Goal: Task Accomplishment & Management: Use online tool/utility

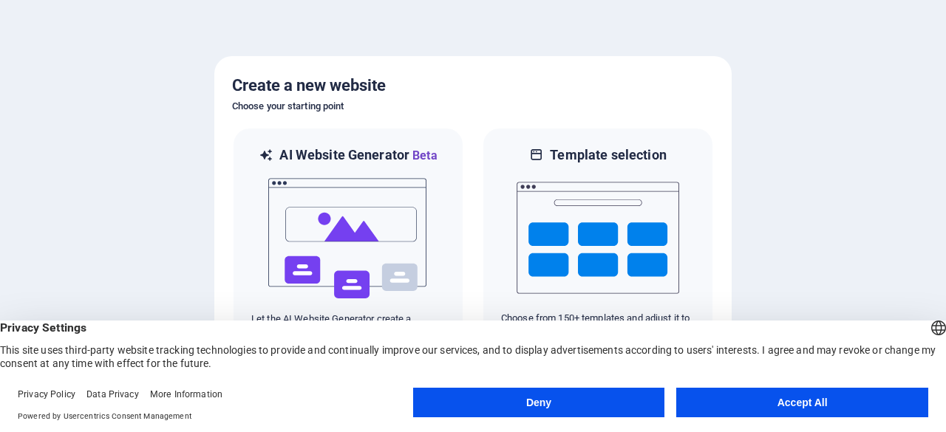
click at [741, 395] on button "Accept All" at bounding box center [802, 403] width 252 height 30
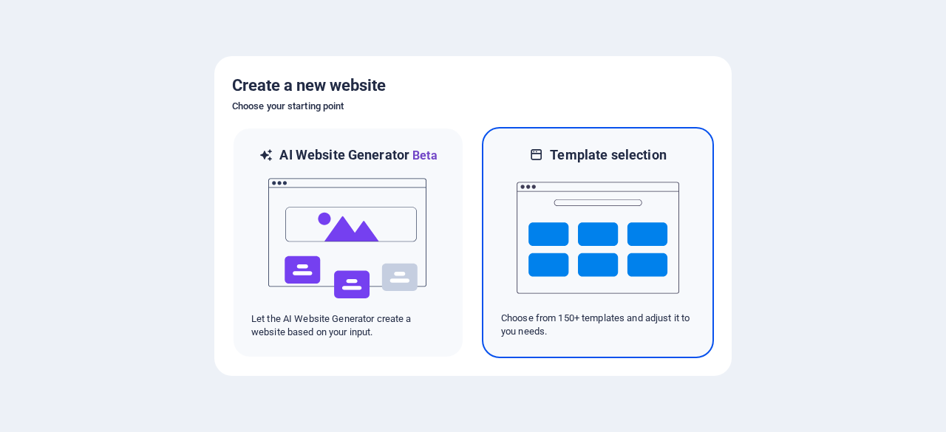
click at [572, 240] on img at bounding box center [598, 238] width 163 height 148
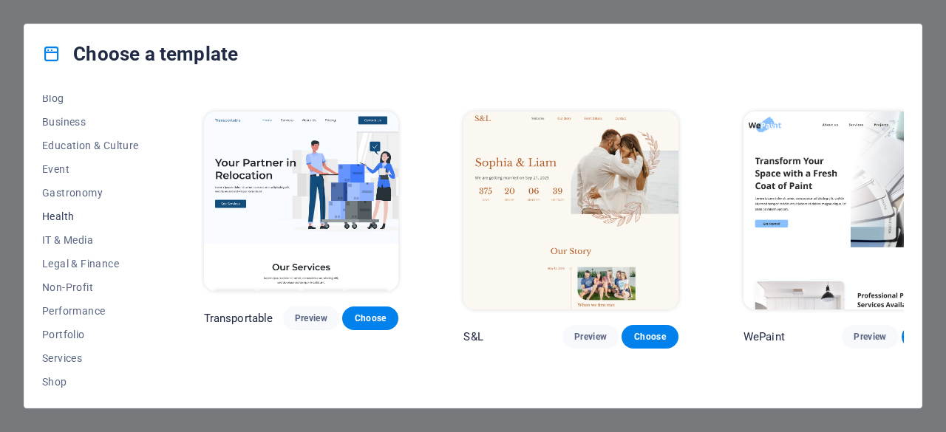
scroll to position [296, 0]
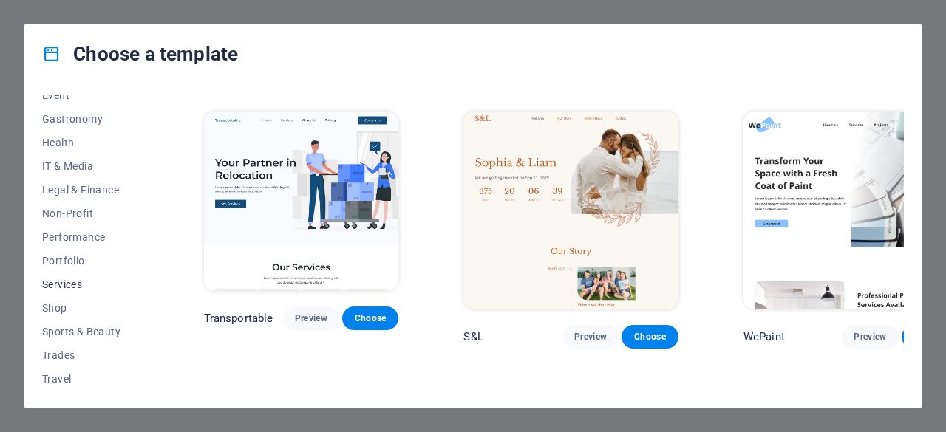
click at [82, 281] on span "Services" at bounding box center [90, 285] width 97 height 12
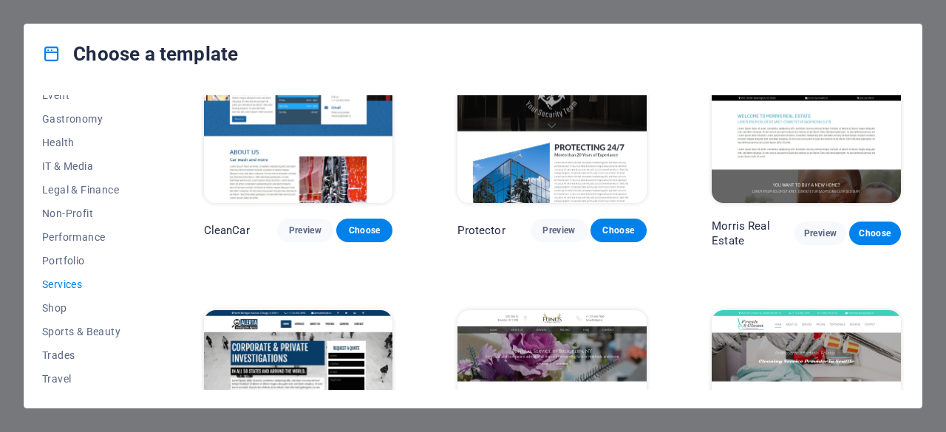
scroll to position [340, 0]
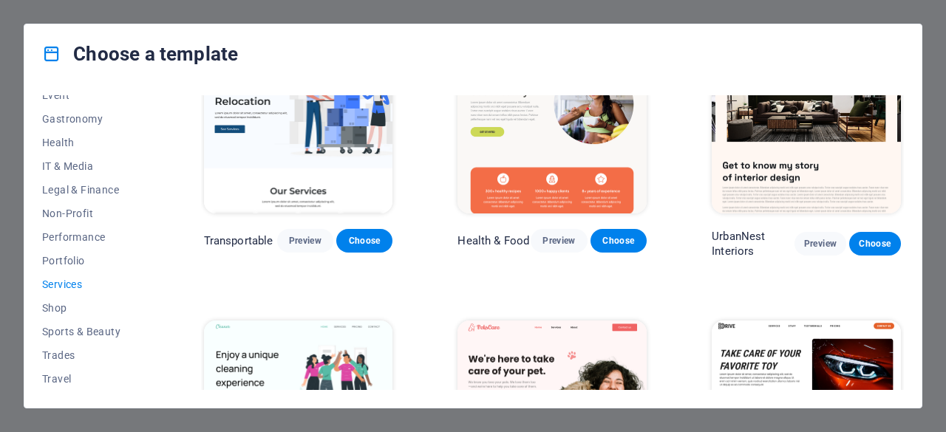
click at [80, 279] on span "Services" at bounding box center [90, 285] width 97 height 12
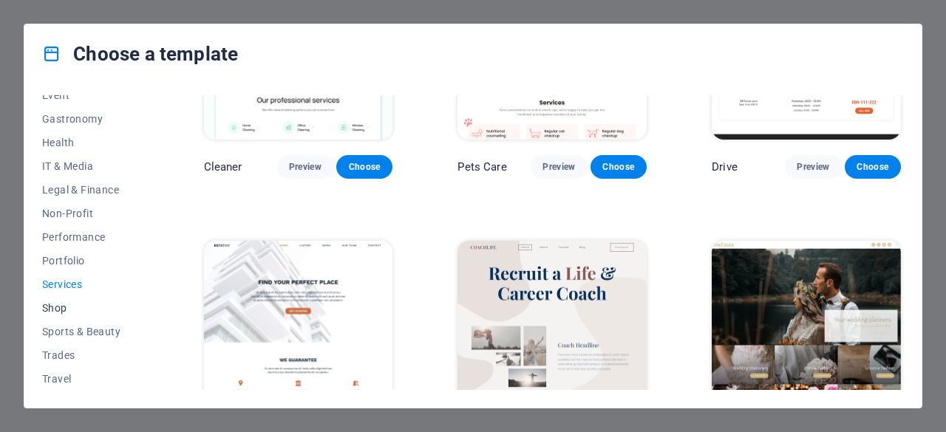
scroll to position [709, 0]
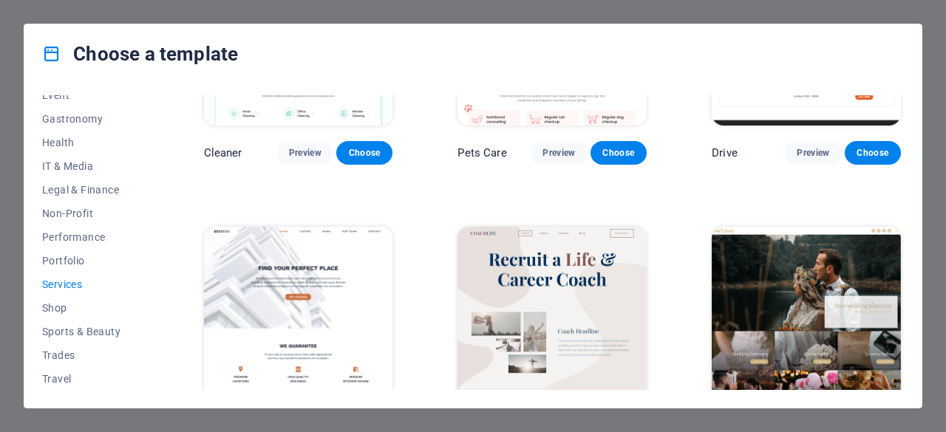
click at [92, 287] on span "Services" at bounding box center [90, 285] width 97 height 12
click at [96, 233] on span "Performance" at bounding box center [90, 237] width 97 height 12
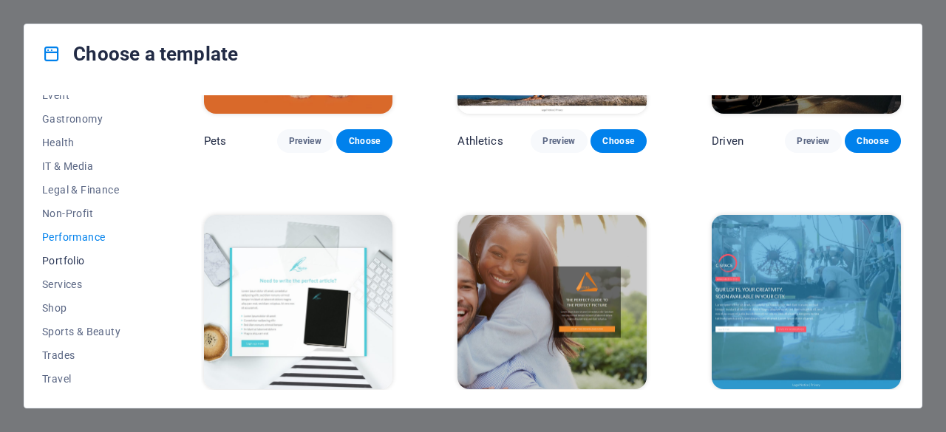
click at [75, 262] on span "Portfolio" at bounding box center [90, 261] width 97 height 12
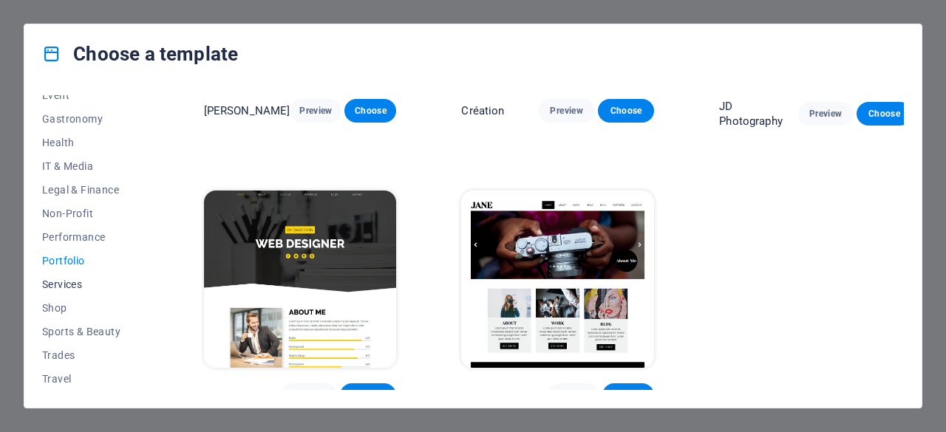
click at [78, 292] on button "Services" at bounding box center [90, 285] width 97 height 24
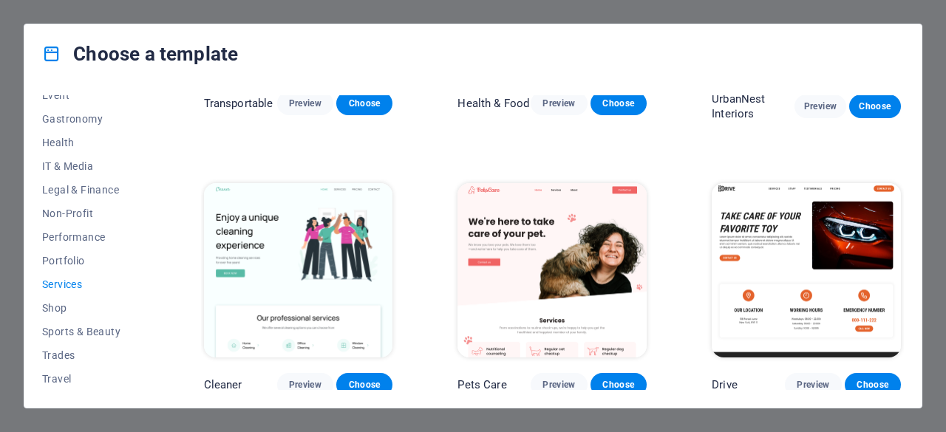
scroll to position [709, 0]
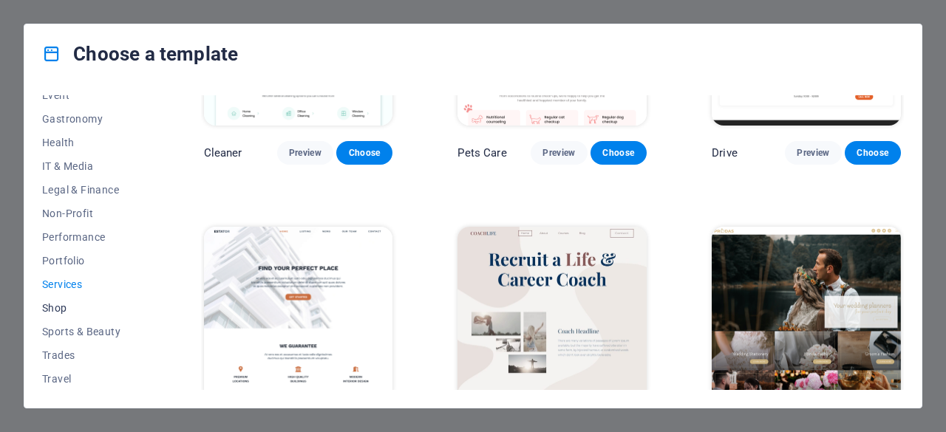
click at [71, 305] on span "Shop" at bounding box center [90, 308] width 97 height 12
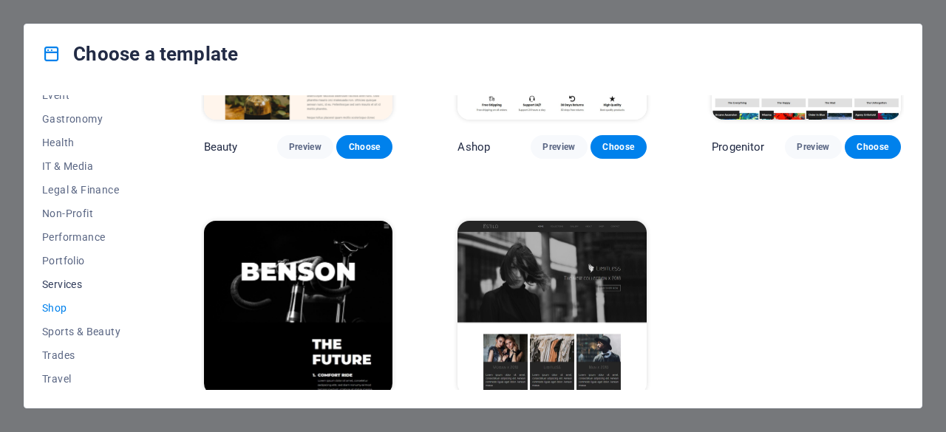
click at [67, 279] on span "Services" at bounding box center [90, 285] width 97 height 12
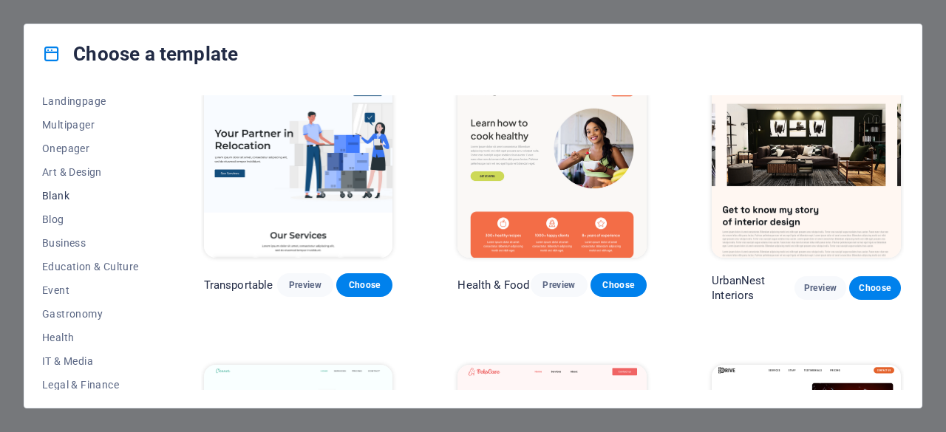
scroll to position [98, 0]
click at [81, 237] on button "Business" at bounding box center [90, 246] width 97 height 24
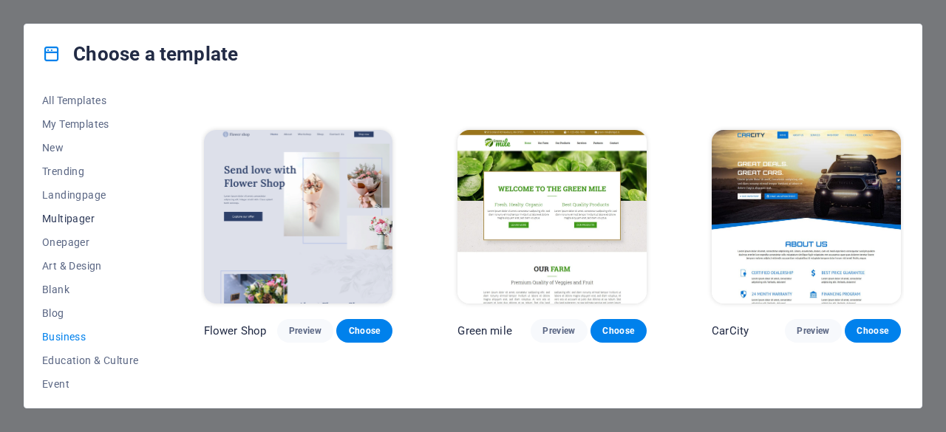
scroll to position [0, 0]
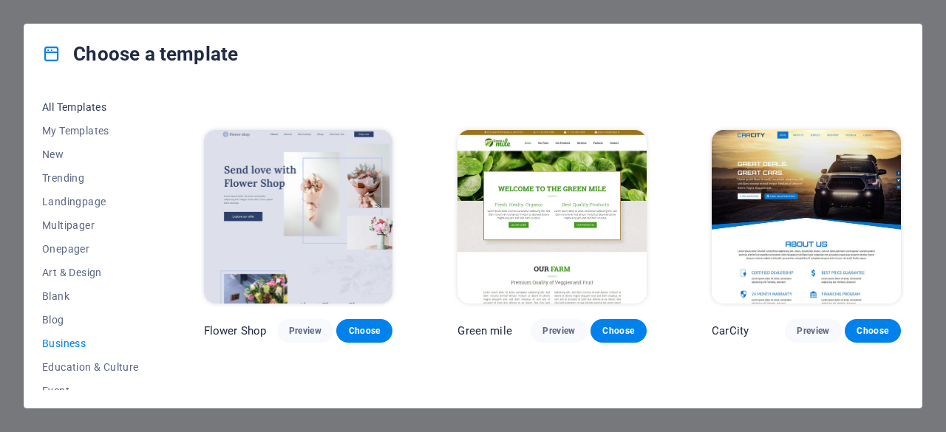
click at [76, 113] on button "All Templates" at bounding box center [90, 107] width 97 height 24
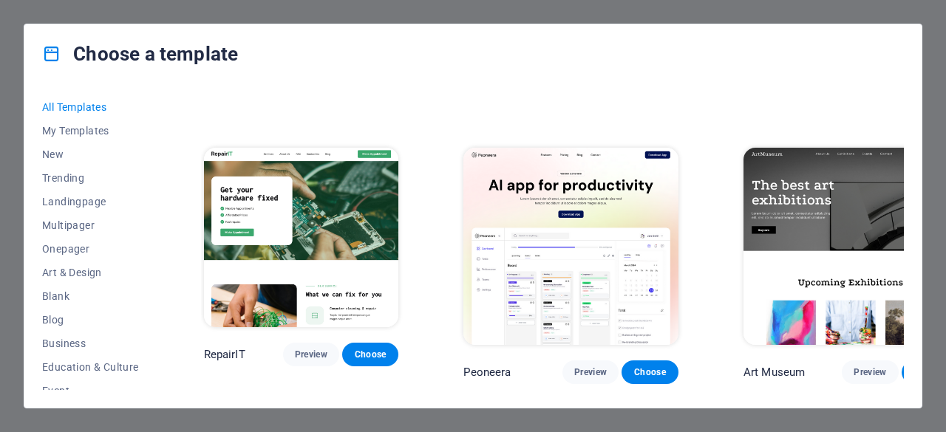
scroll to position [3353, 0]
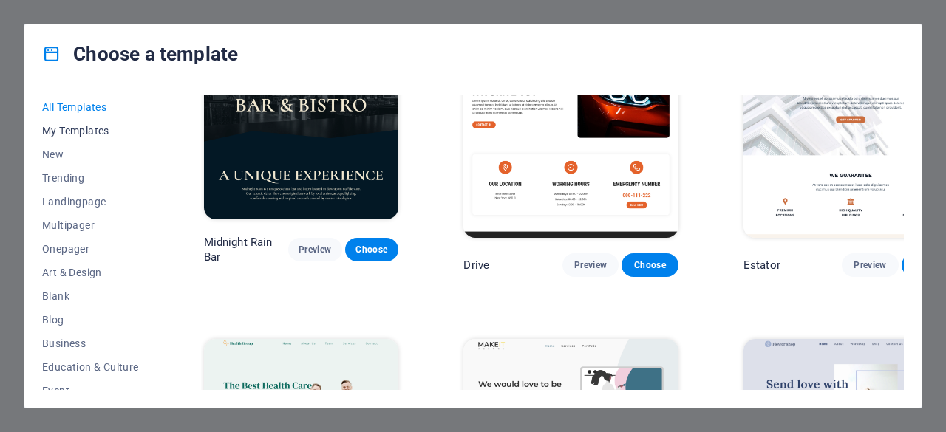
click at [80, 126] on span "My Templates" at bounding box center [90, 131] width 97 height 12
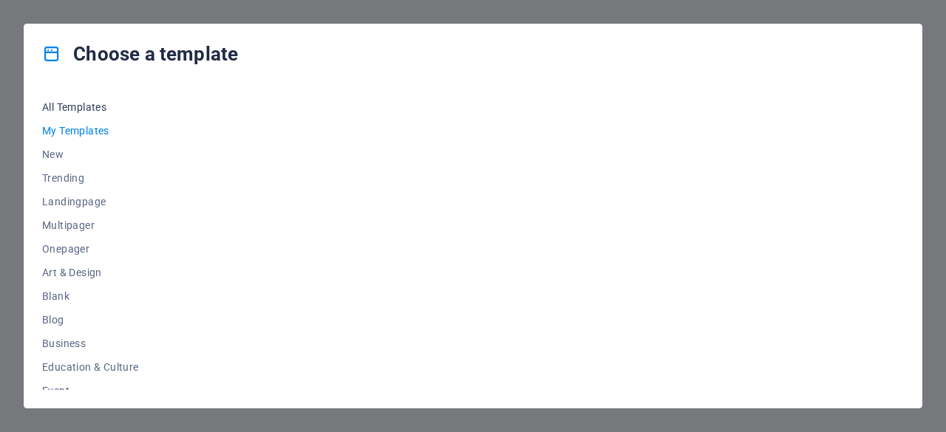
click at [80, 98] on button "All Templates" at bounding box center [90, 107] width 97 height 24
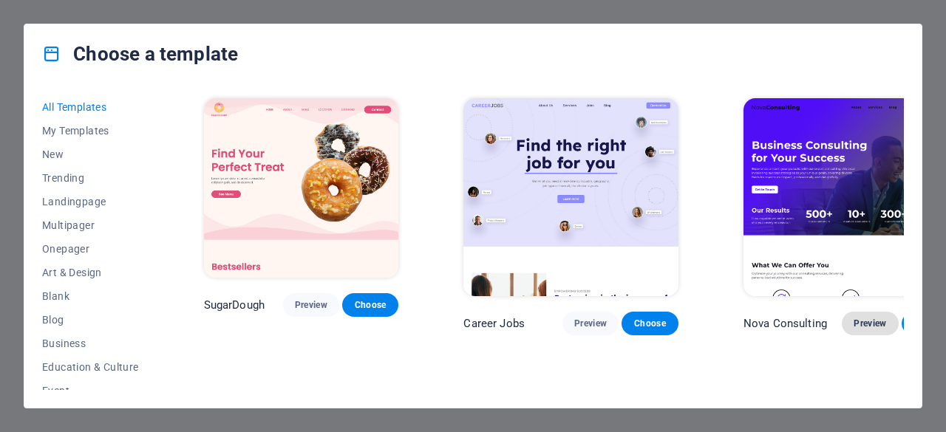
click at [854, 318] on span "Preview" at bounding box center [870, 324] width 33 height 12
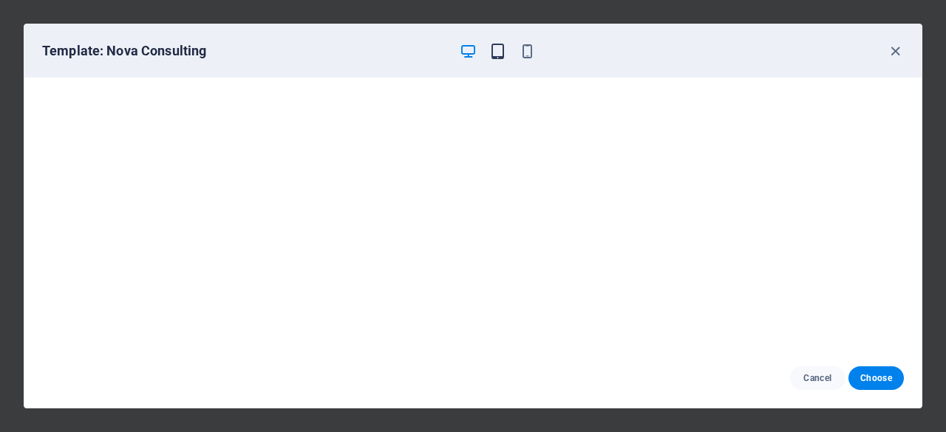
click at [497, 52] on icon "button" at bounding box center [497, 51] width 17 height 17
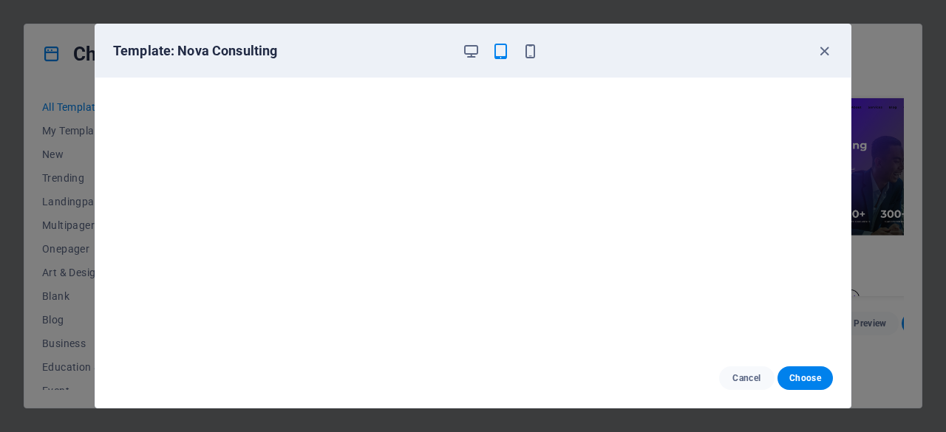
click at [525, 59] on div at bounding box center [500, 51] width 77 height 18
click at [525, 56] on icon "button" at bounding box center [530, 51] width 17 height 17
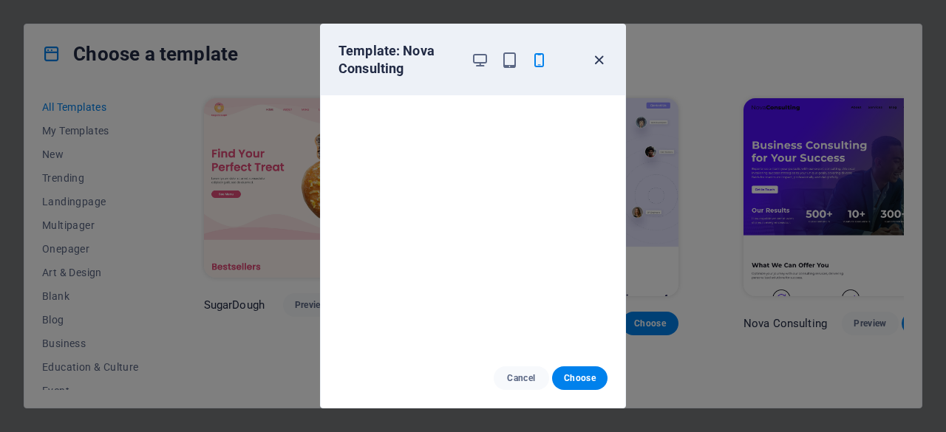
click at [602, 61] on icon "button" at bounding box center [599, 60] width 17 height 17
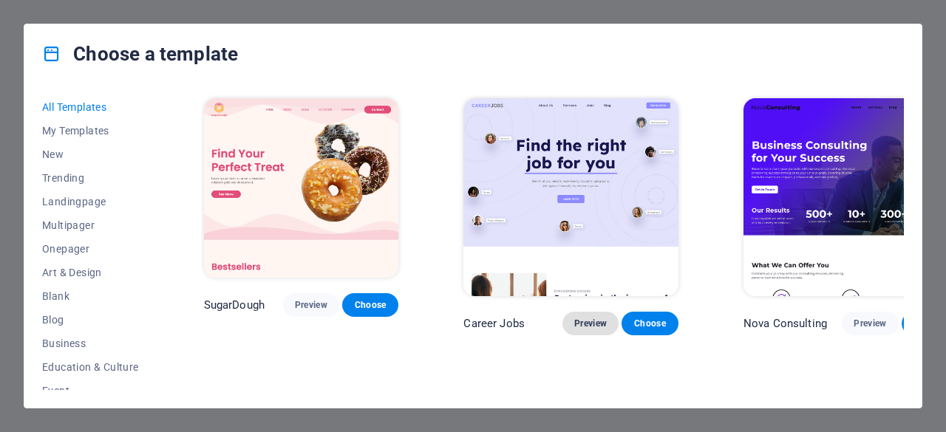
click at [574, 318] on span "Preview" at bounding box center [590, 324] width 33 height 12
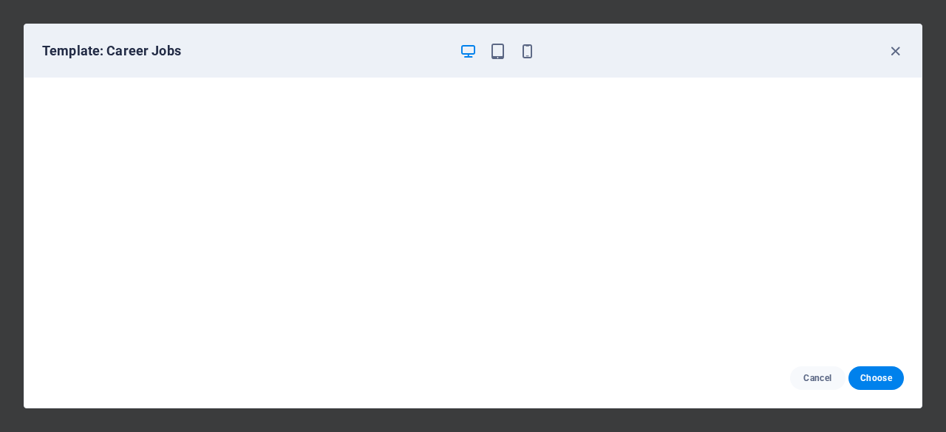
click at [516, 47] on div at bounding box center [497, 51] width 77 height 18
click at [526, 50] on icon "button" at bounding box center [527, 51] width 17 height 17
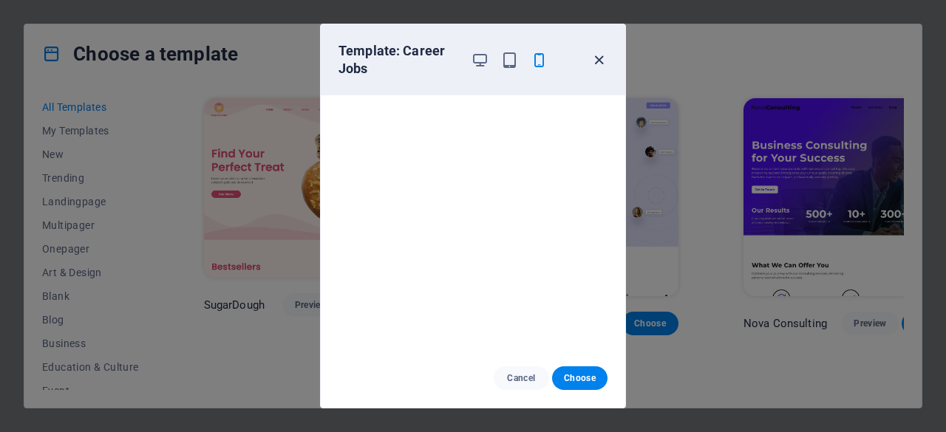
click at [599, 58] on icon "button" at bounding box center [599, 60] width 17 height 17
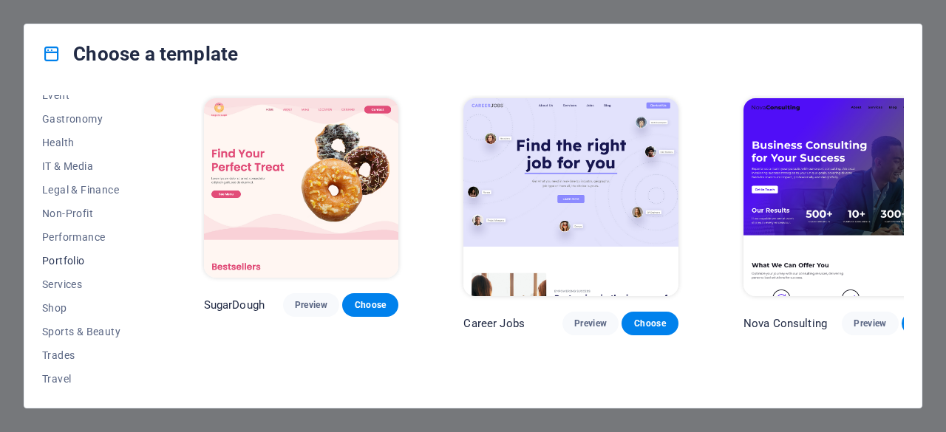
scroll to position [319, 0]
click at [86, 255] on span "Services" at bounding box center [90, 261] width 97 height 12
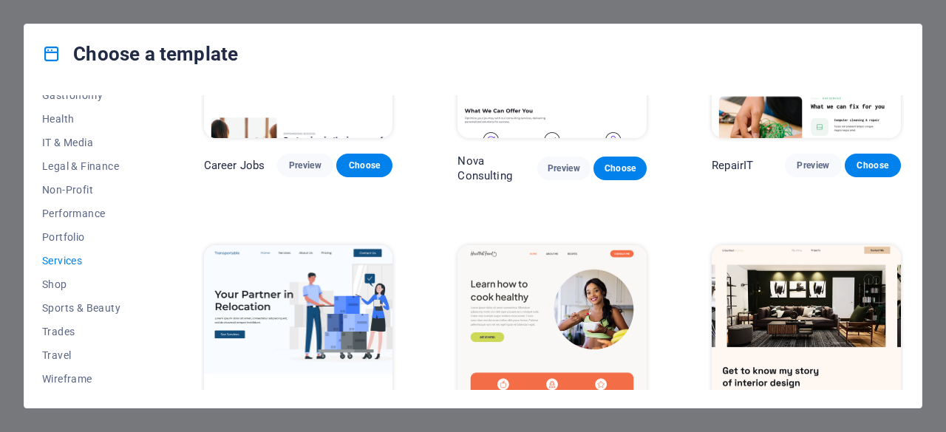
scroll to position [148, 0]
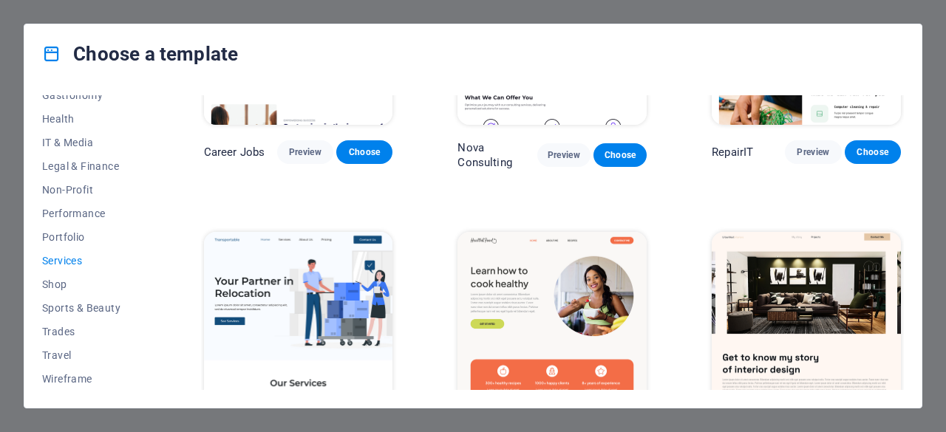
click at [73, 262] on span "Services" at bounding box center [90, 261] width 97 height 12
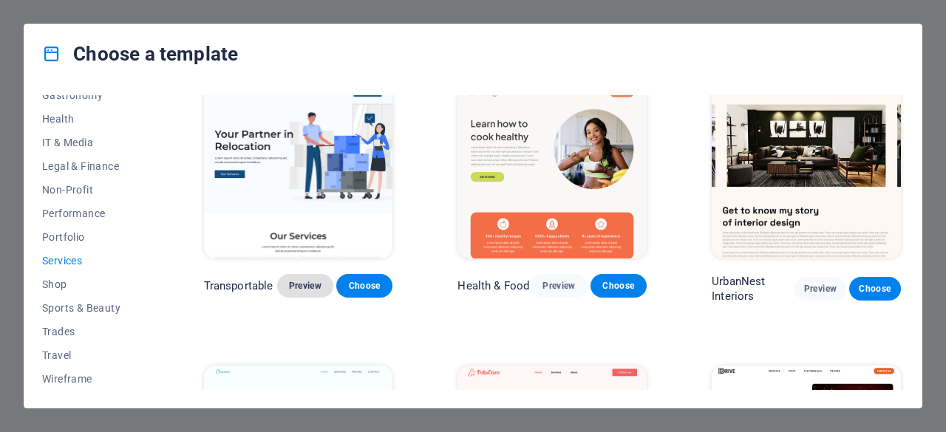
scroll to position [296, 0]
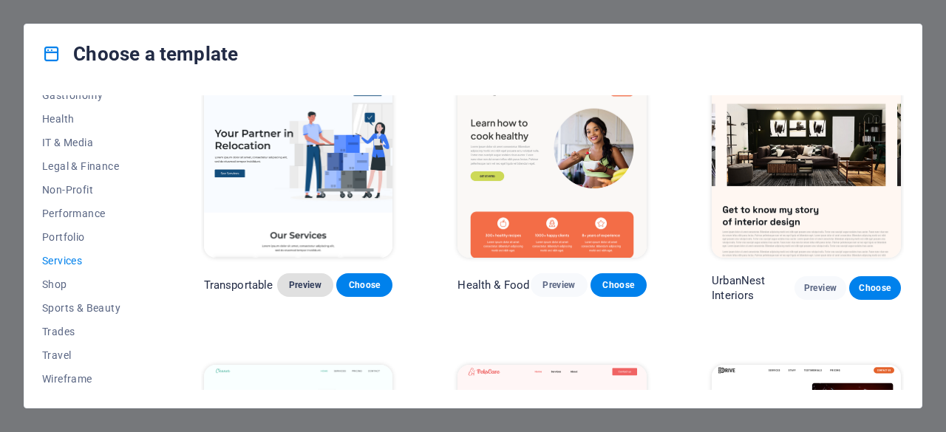
click at [303, 273] on button "Preview" at bounding box center [305, 285] width 56 height 24
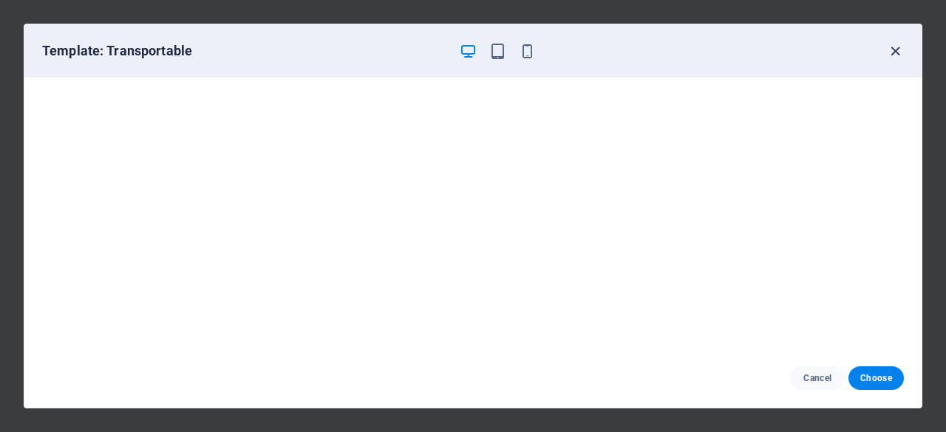
click at [894, 48] on icon "button" at bounding box center [895, 51] width 17 height 17
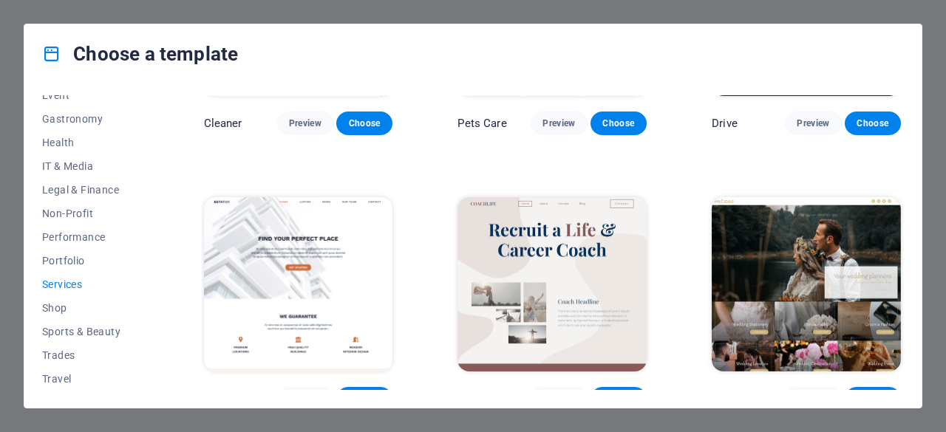
scroll to position [319, 0]
click at [61, 279] on span "Shop" at bounding box center [90, 285] width 97 height 12
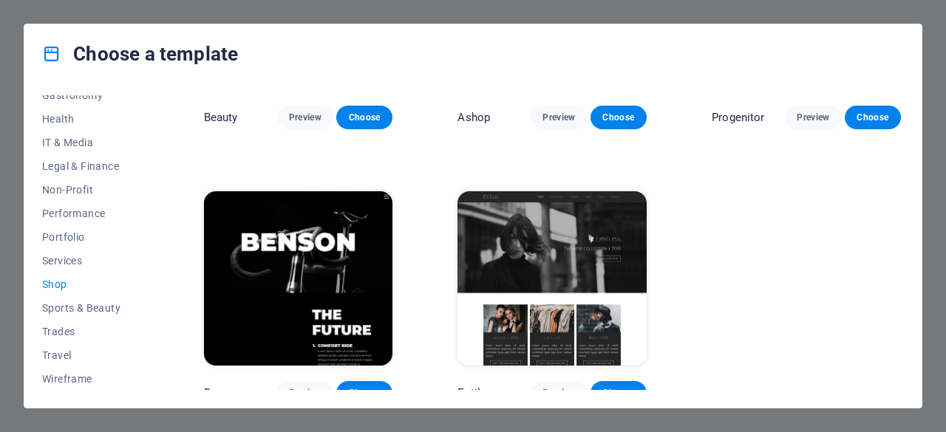
scroll to position [739, 0]
click at [63, 262] on span "Services" at bounding box center [90, 261] width 97 height 12
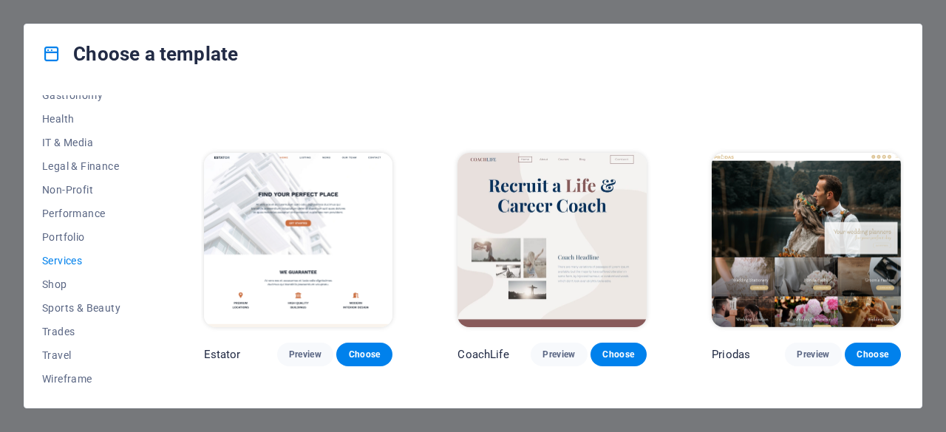
scroll to position [813, 0]
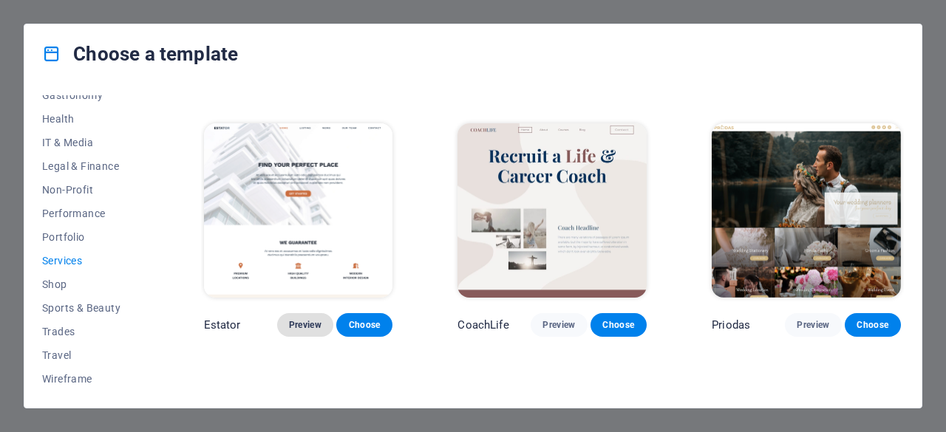
click at [310, 319] on span "Preview" at bounding box center [305, 325] width 33 height 12
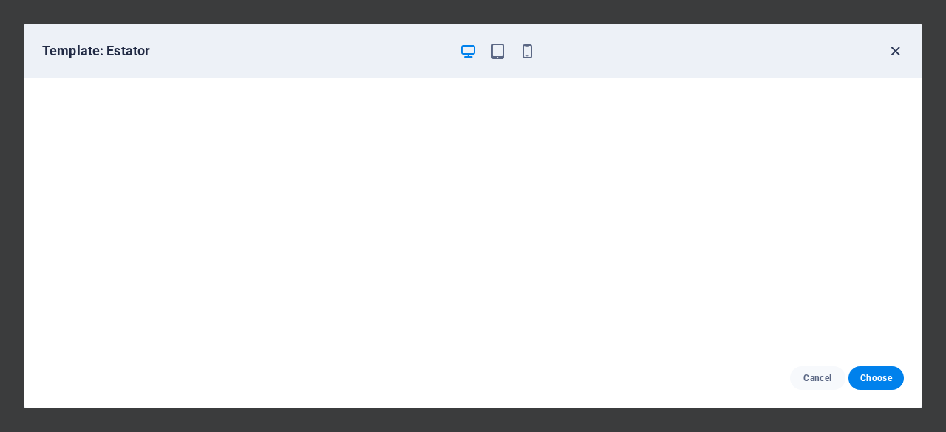
click at [887, 47] on icon "button" at bounding box center [895, 51] width 17 height 17
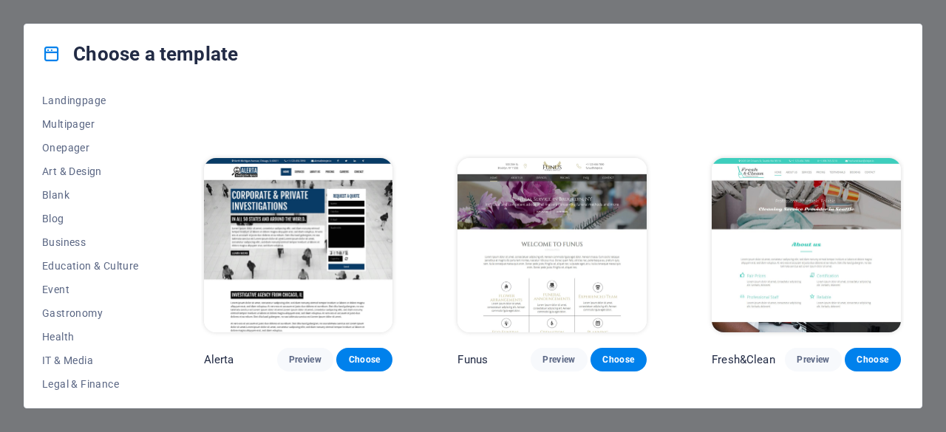
scroll to position [98, 0]
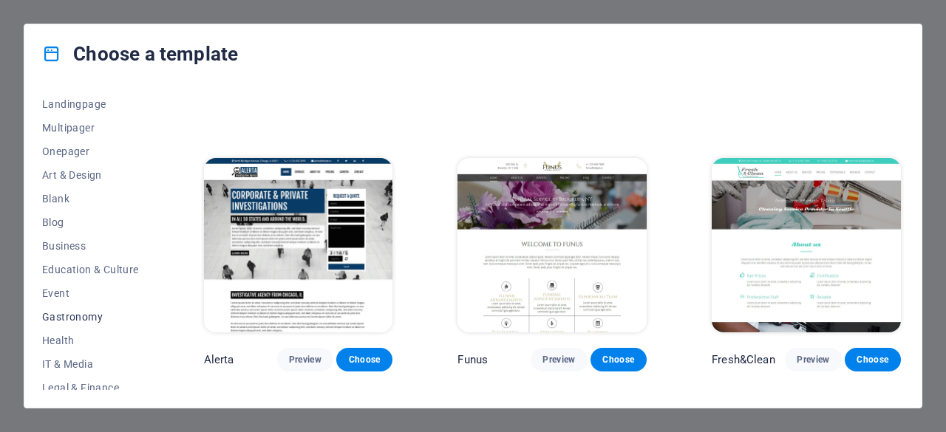
click at [78, 313] on span "Gastronomy" at bounding box center [90, 317] width 97 height 12
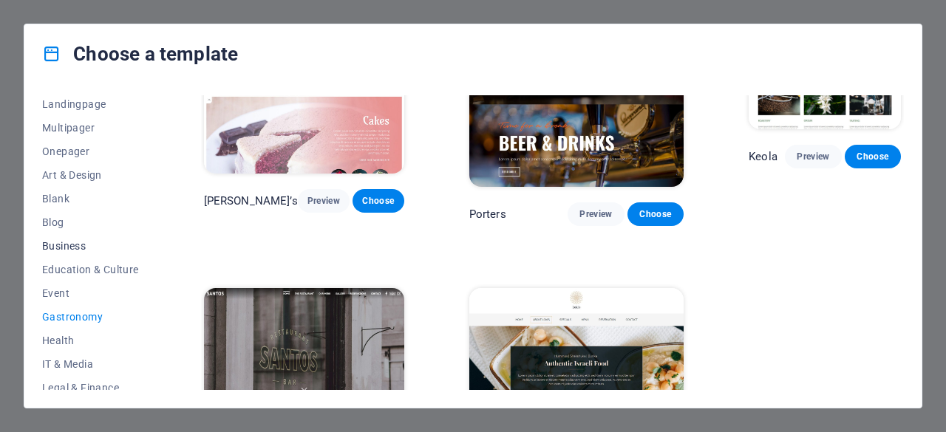
click at [81, 242] on span "Business" at bounding box center [90, 246] width 97 height 12
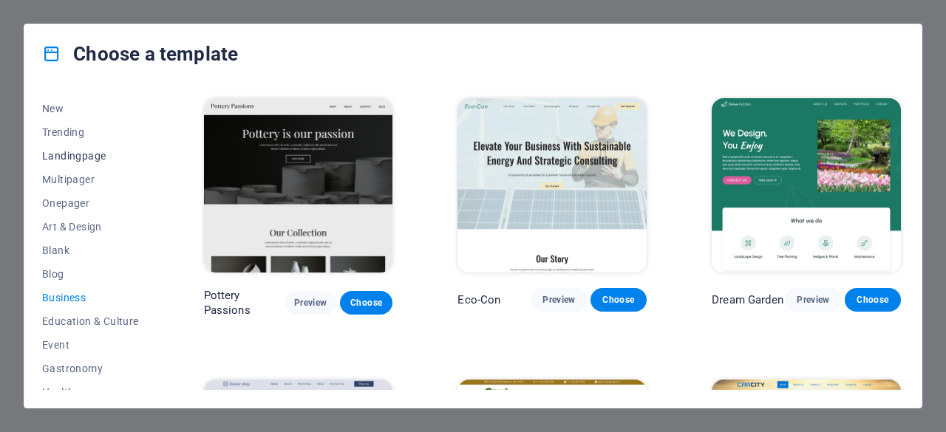
scroll to position [24, 0]
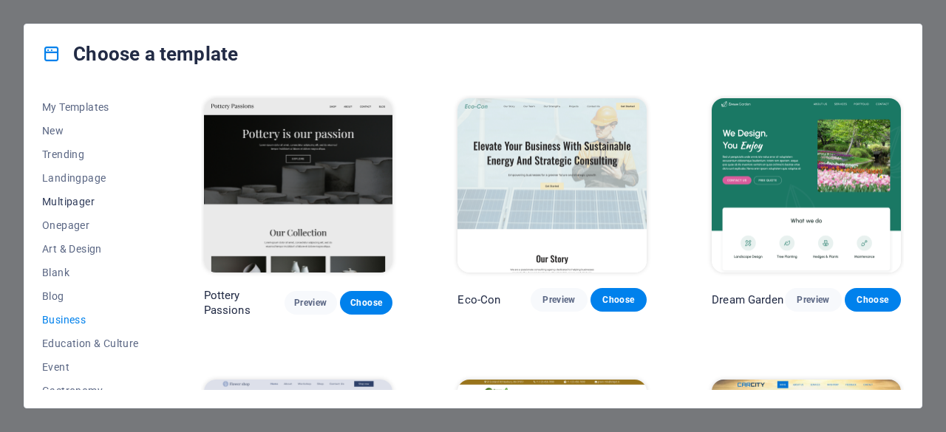
click at [85, 199] on span "Multipager" at bounding box center [90, 202] width 97 height 12
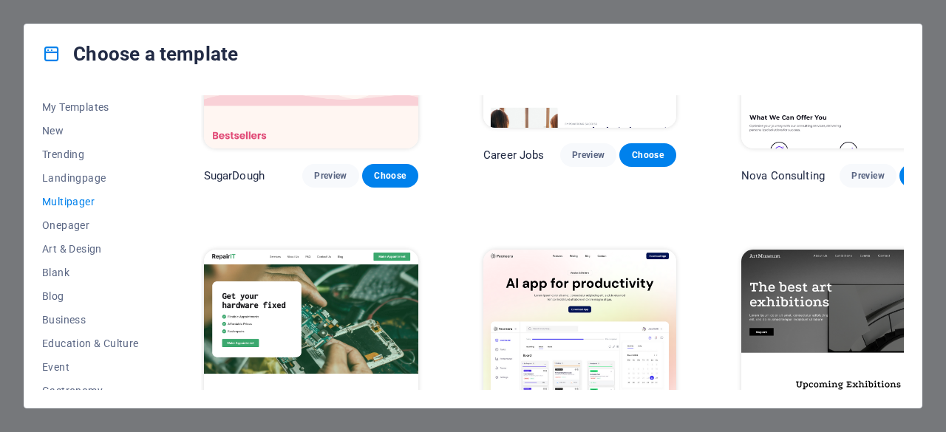
scroll to position [222, 0]
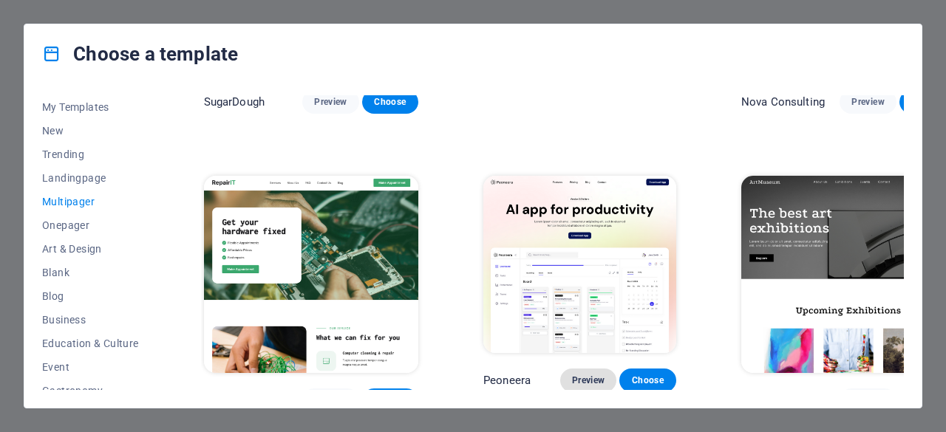
click at [572, 375] on span "Preview" at bounding box center [588, 381] width 33 height 12
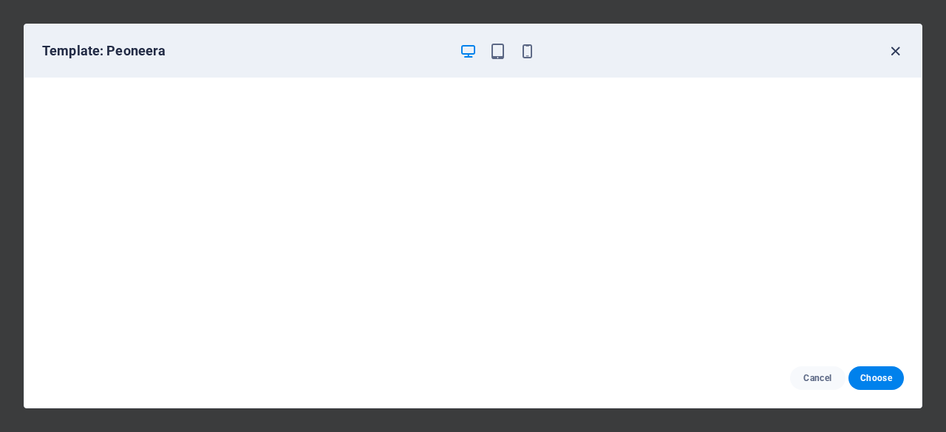
click at [887, 47] on icon "button" at bounding box center [895, 51] width 17 height 17
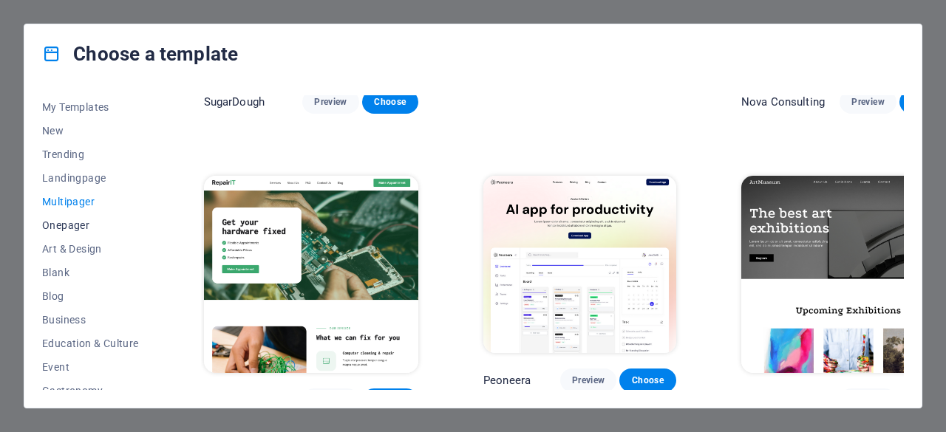
click at [79, 217] on button "Onepager" at bounding box center [90, 226] width 97 height 24
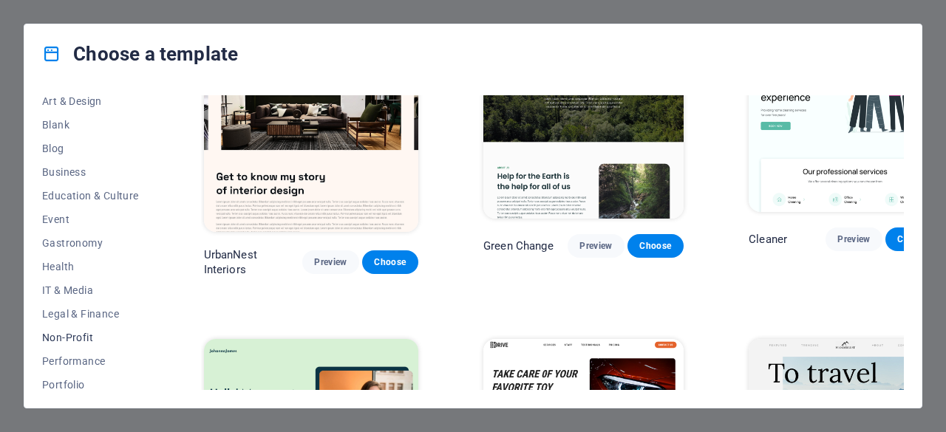
scroll to position [319, 0]
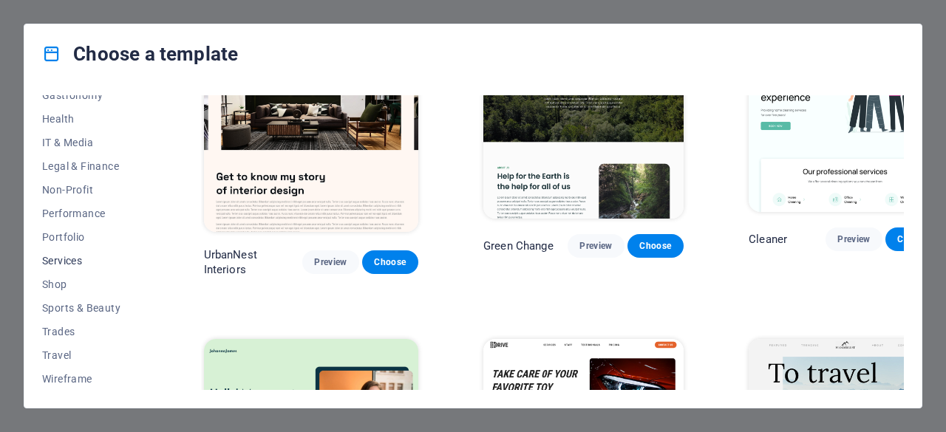
click at [78, 255] on span "Services" at bounding box center [90, 261] width 97 height 12
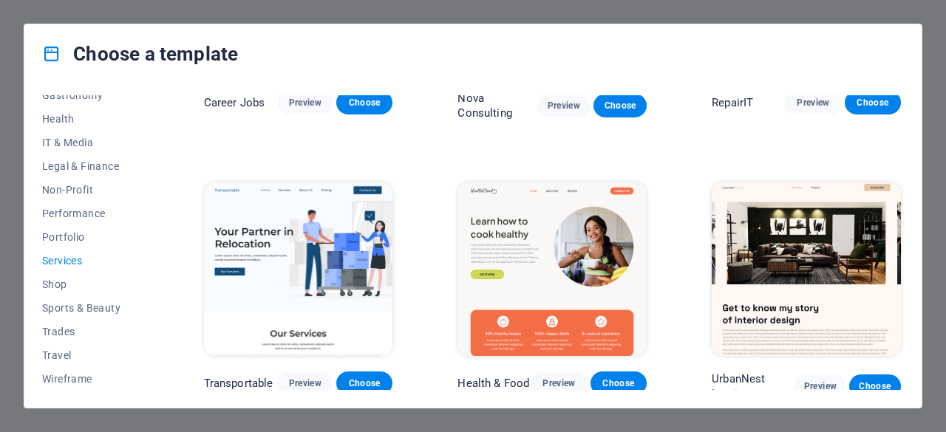
scroll to position [0, 0]
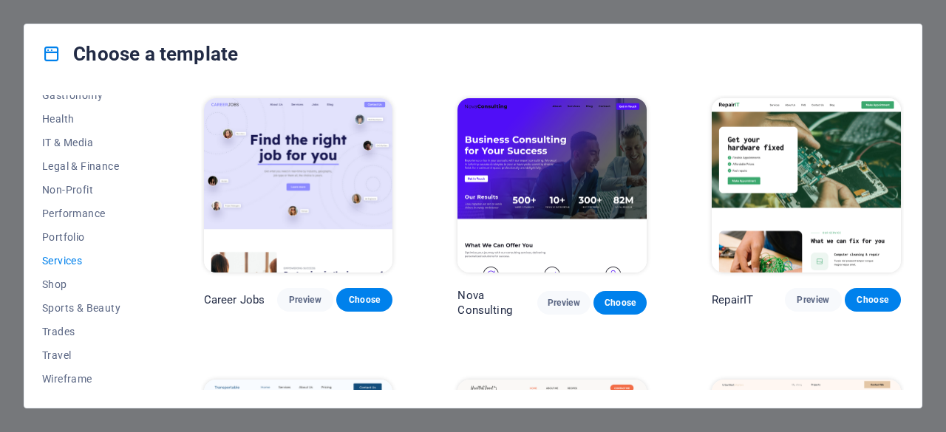
click at [599, 228] on img at bounding box center [551, 185] width 189 height 174
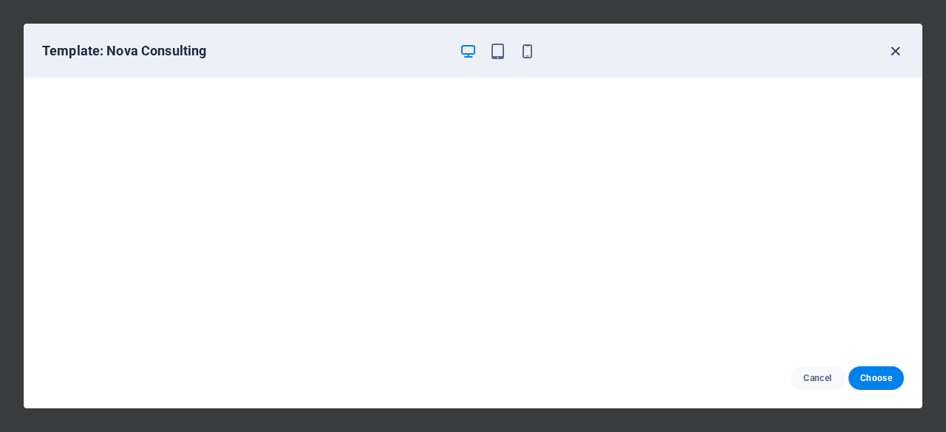
click at [893, 50] on icon "button" at bounding box center [895, 51] width 17 height 17
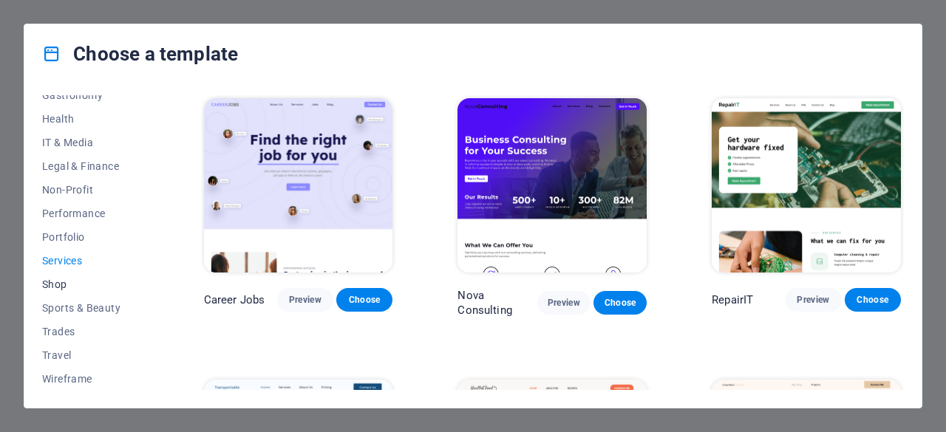
click at [74, 290] on button "Shop" at bounding box center [90, 285] width 97 height 24
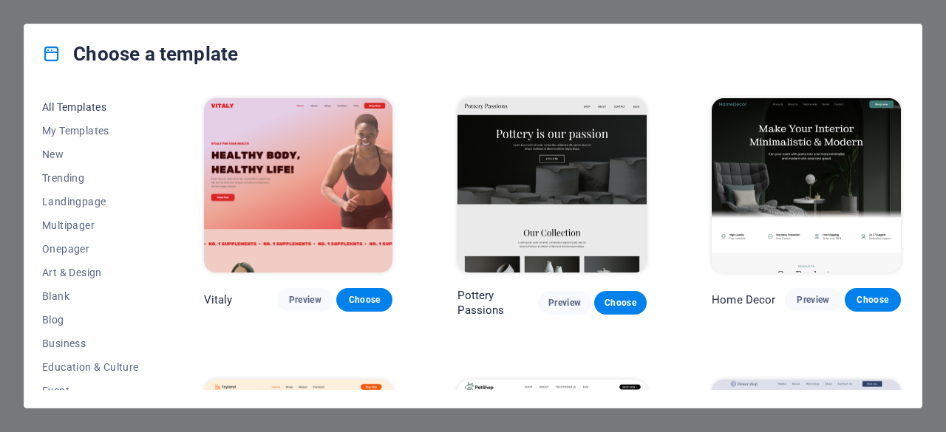
click at [102, 106] on span "All Templates" at bounding box center [90, 107] width 97 height 12
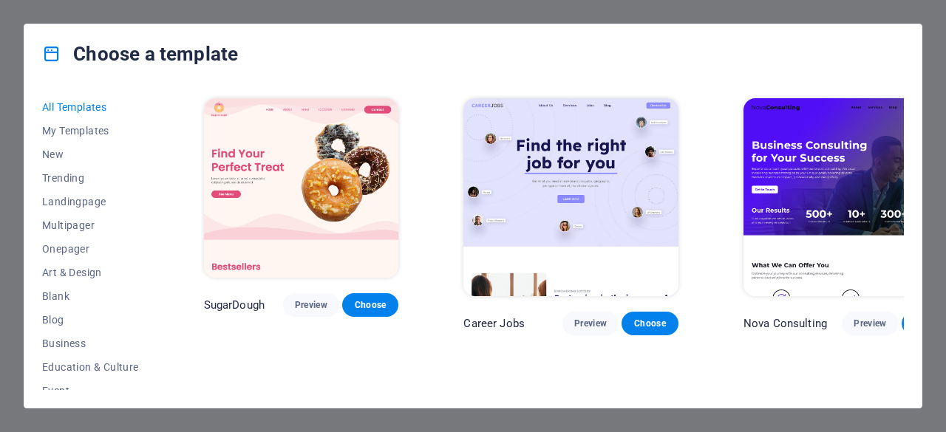
click at [336, 217] on img at bounding box center [301, 188] width 195 height 180
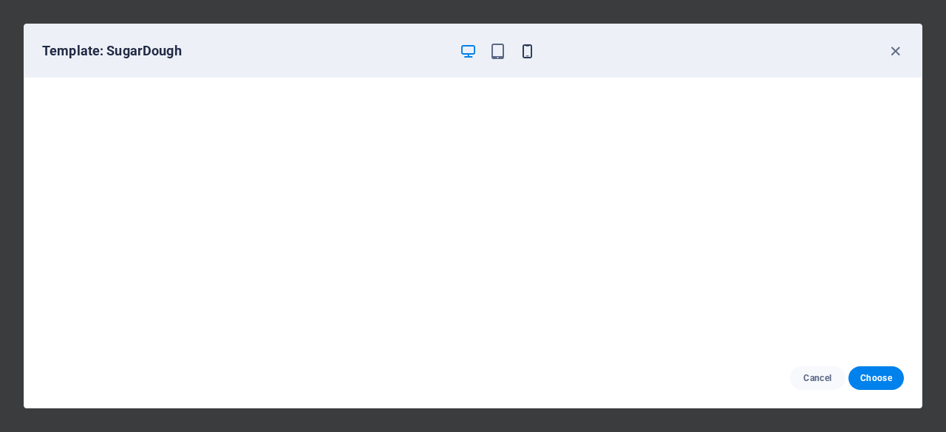
click at [531, 46] on icon "button" at bounding box center [527, 51] width 17 height 17
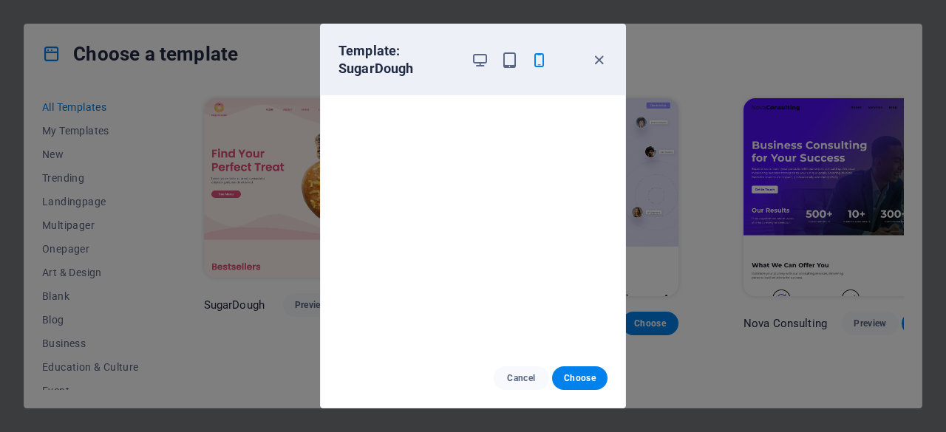
click at [604, 49] on div "Template: SugarDough" at bounding box center [473, 59] width 304 height 71
click at [598, 64] on icon "button" at bounding box center [599, 60] width 17 height 17
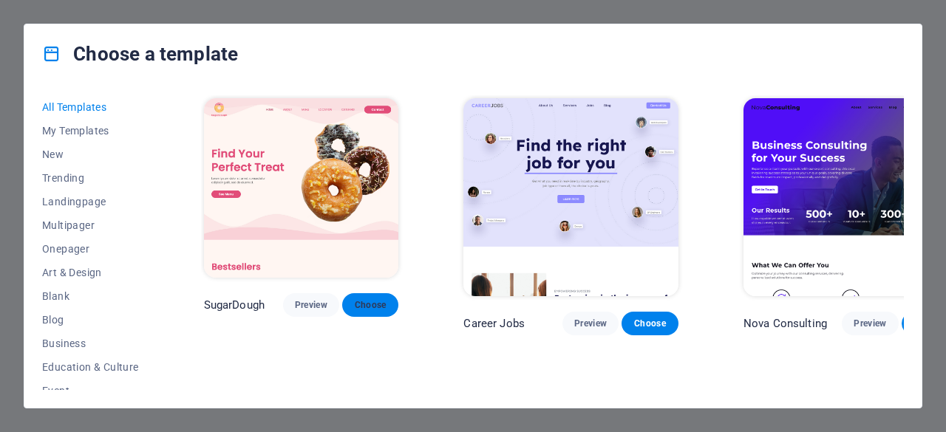
click at [381, 304] on span "Choose" at bounding box center [370, 305] width 33 height 12
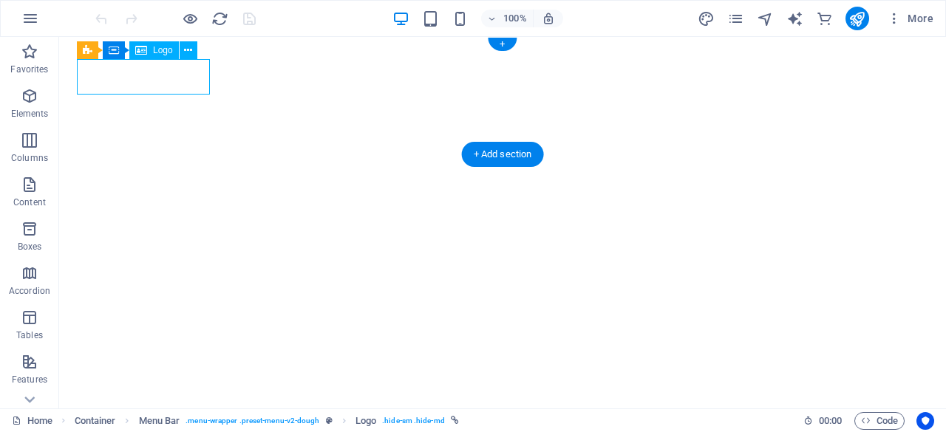
select select "px"
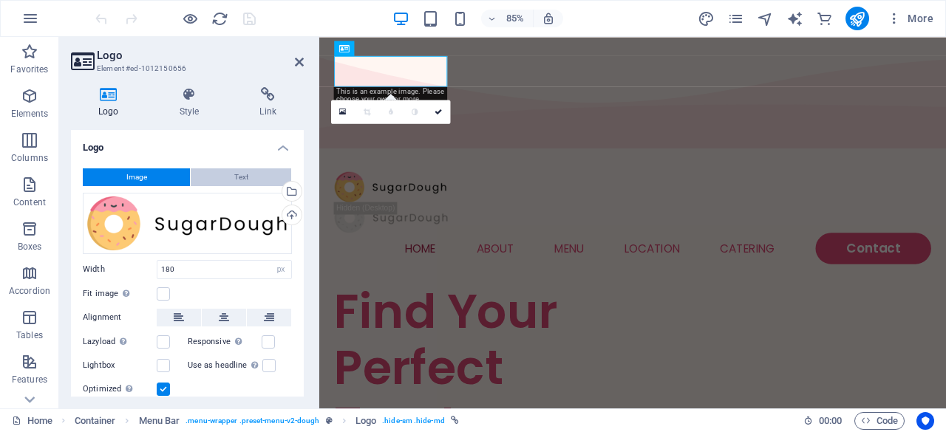
click at [230, 171] on button "Text" at bounding box center [241, 178] width 101 height 18
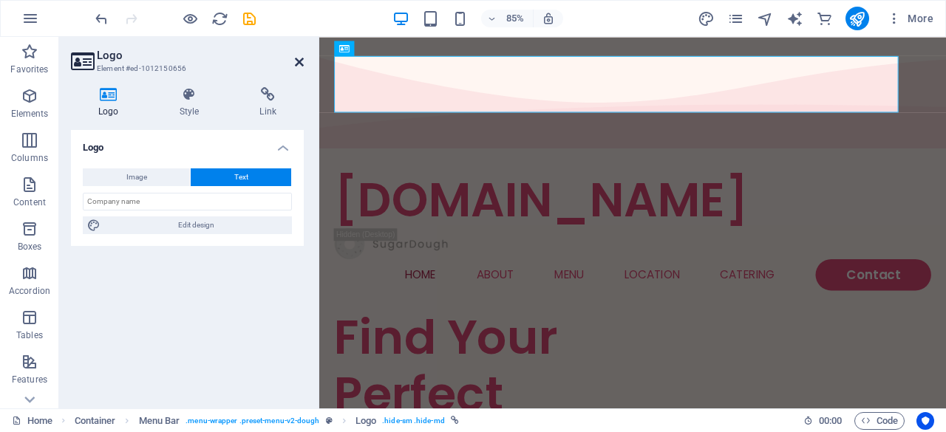
click at [296, 61] on icon at bounding box center [299, 62] width 9 height 12
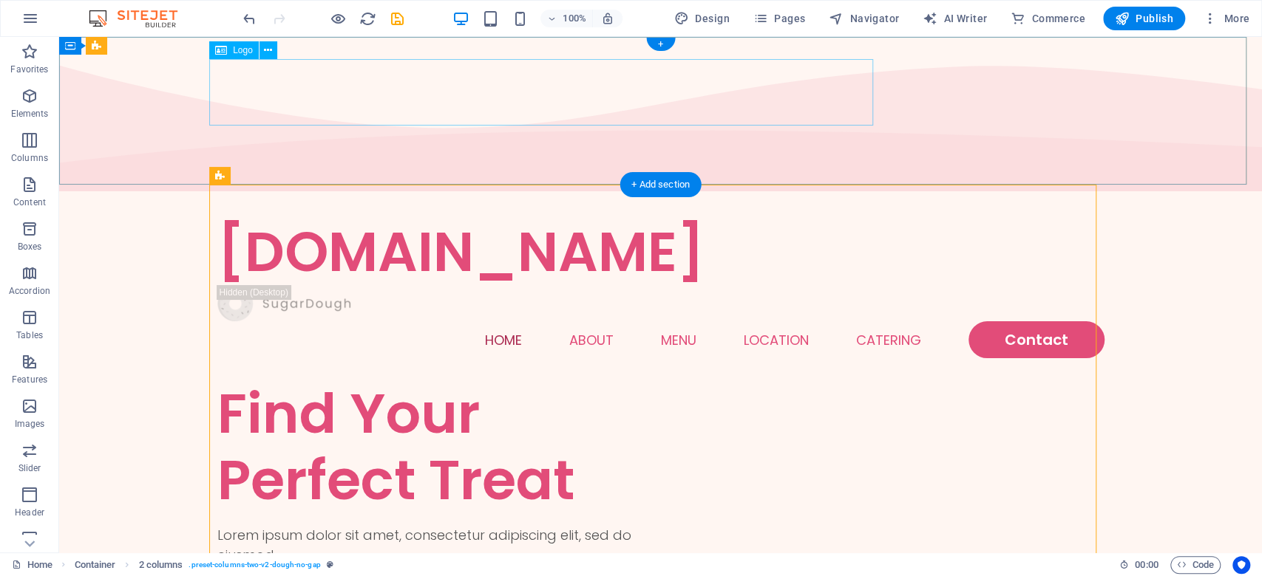
click at [579, 219] on div "[DOMAIN_NAME]" at bounding box center [660, 252] width 887 height 67
click at [330, 219] on div "[DOMAIN_NAME]" at bounding box center [660, 252] width 887 height 67
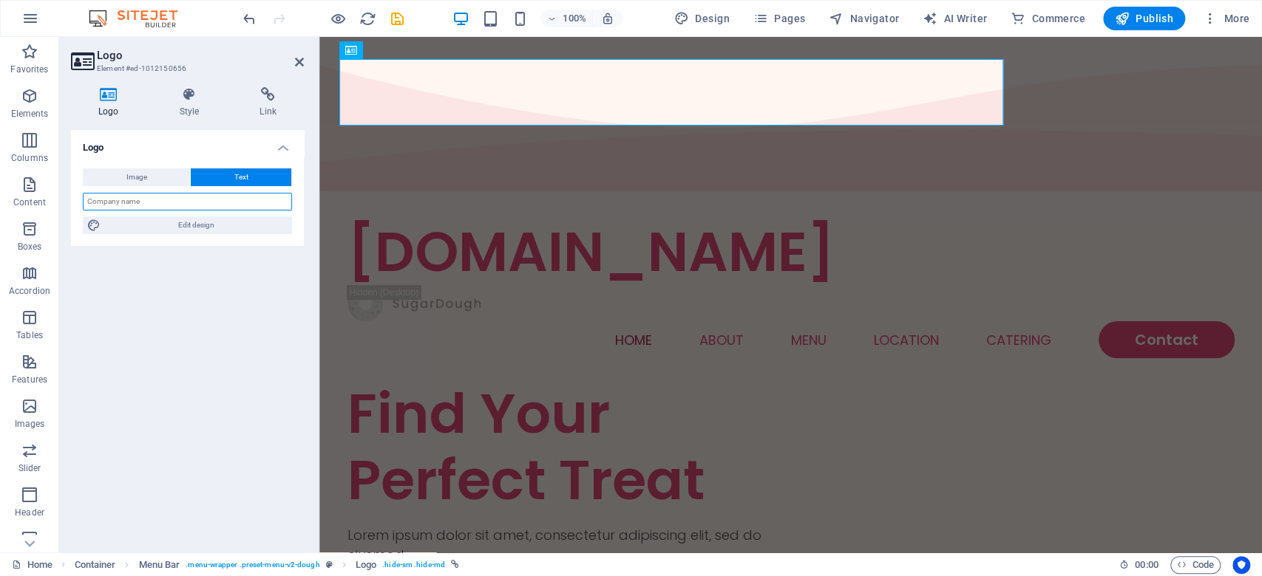
click at [198, 205] on input "text" at bounding box center [187, 202] width 209 height 18
click at [564, 219] on div "[DOMAIN_NAME]" at bounding box center [790, 252] width 887 height 67
click at [154, 200] on input "text" at bounding box center [187, 202] width 209 height 18
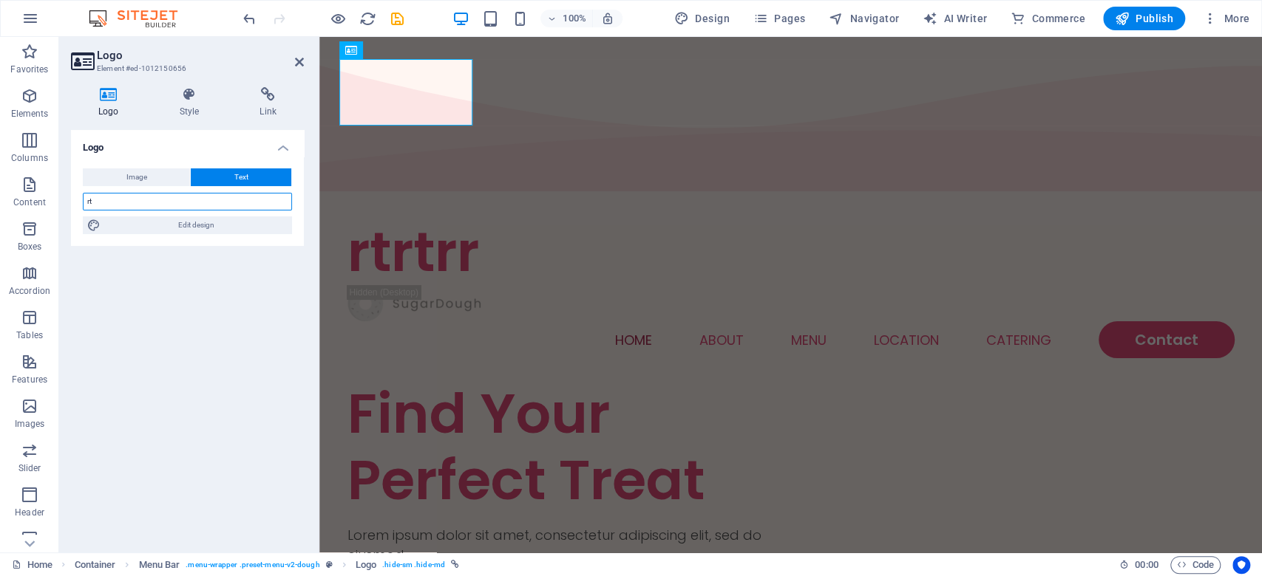
type input "r"
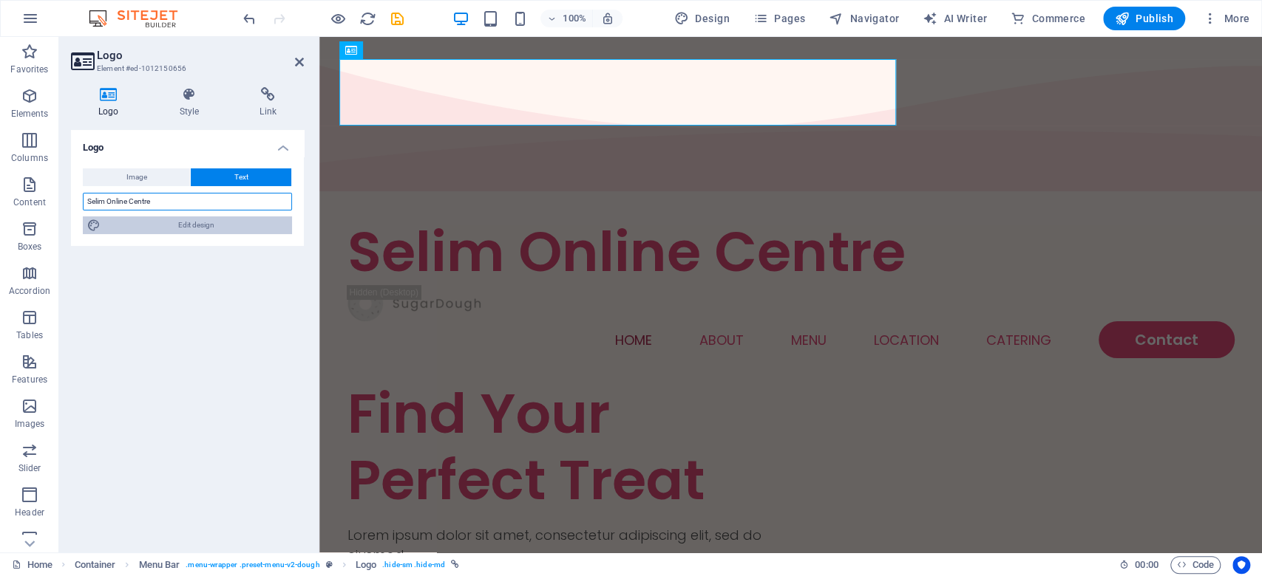
type input "Selim Online Centre"
click at [174, 224] on span "Edit design" at bounding box center [196, 226] width 183 height 18
select select "px"
select select "300"
select select "px"
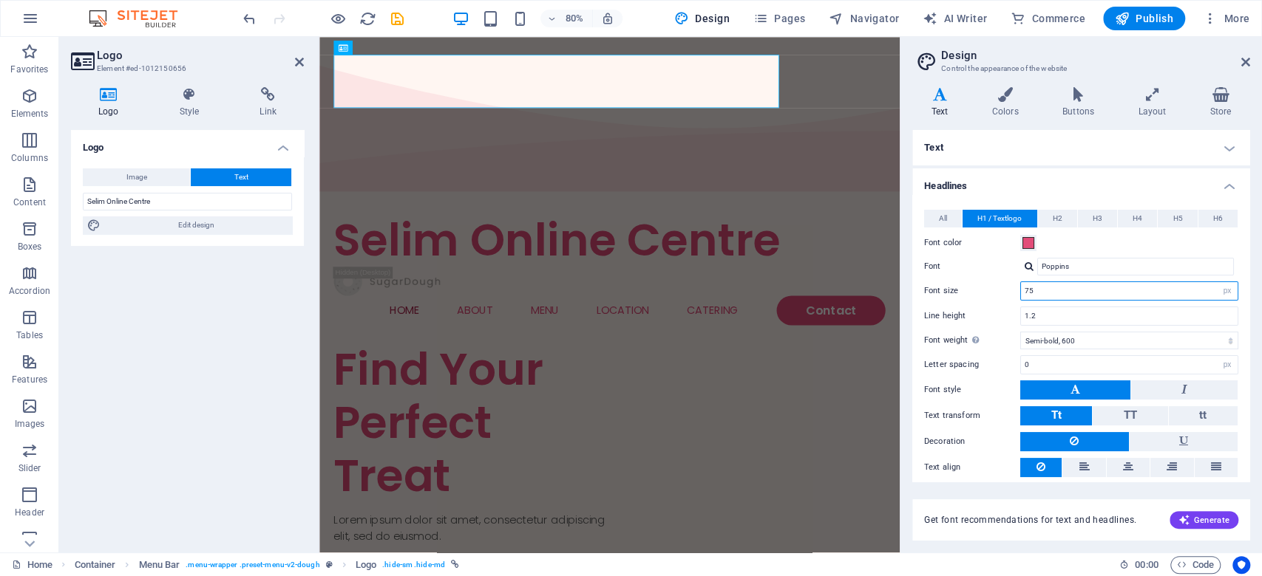
click at [945, 293] on input "75" at bounding box center [1129, 291] width 217 height 18
drag, startPoint x: 1018, startPoint y: 292, endPoint x: 994, endPoint y: 296, distance: 24.7
click at [945, 296] on div "Font size 75 rem px em %" at bounding box center [1081, 291] width 314 height 19
type input "50"
click at [945, 274] on label "Font" at bounding box center [972, 267] width 96 height 18
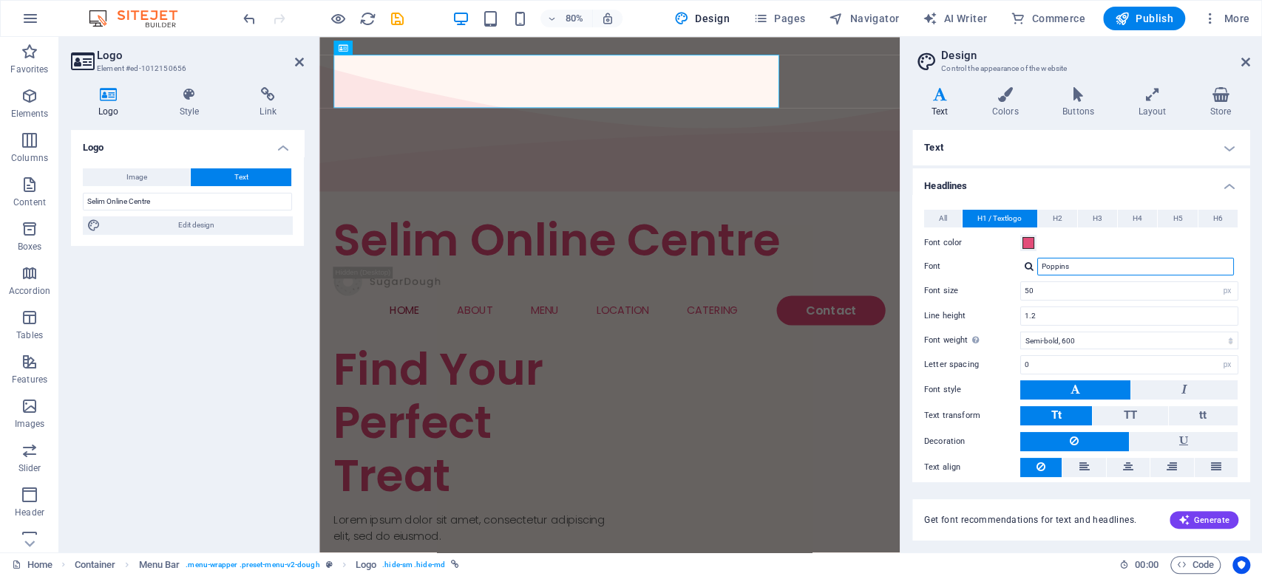
click at [945, 274] on input "Poppins" at bounding box center [1135, 267] width 197 height 18
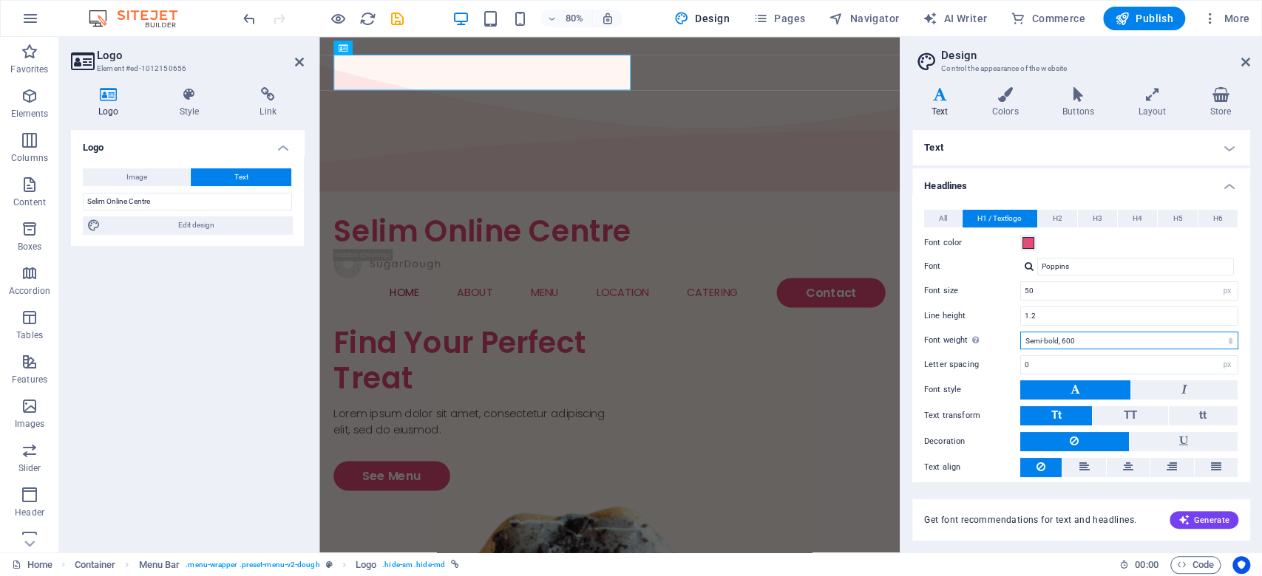
click at [945, 337] on select "Thin, 100 Extra-light, 200 Light, 300 Regular, 400 Medium, 500 Semi-bold, 600 B…" at bounding box center [1129, 341] width 218 height 18
click at [930, 418] on label "Text transform" at bounding box center [972, 416] width 96 height 18
click at [945, 387] on button at bounding box center [1184, 390] width 106 height 19
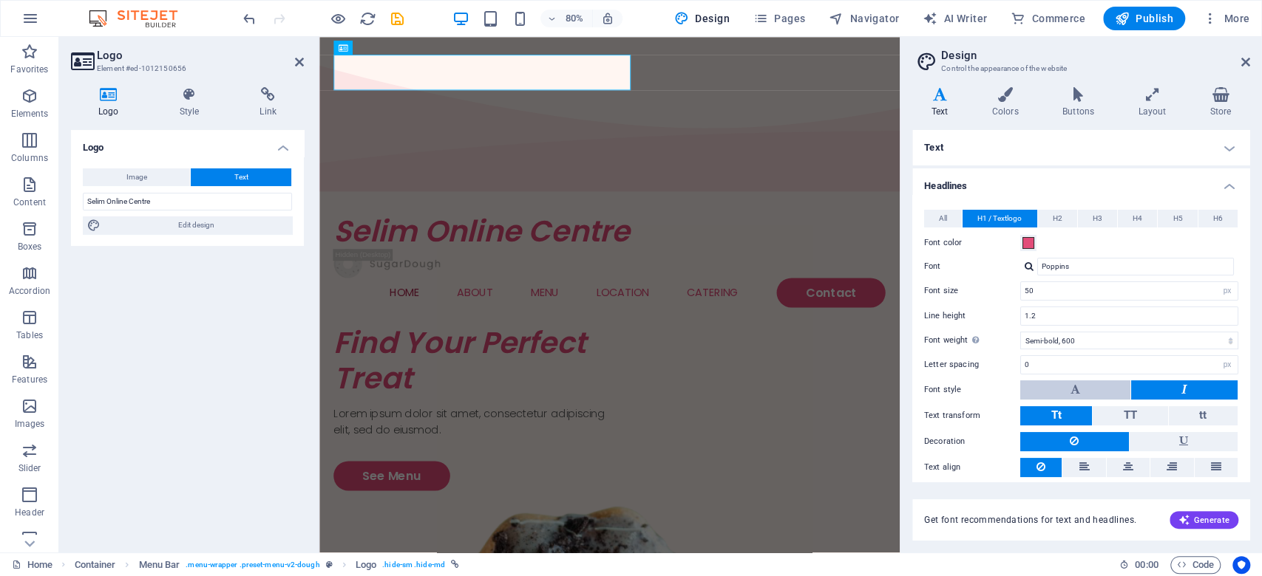
click at [945, 389] on button at bounding box center [1075, 390] width 110 height 19
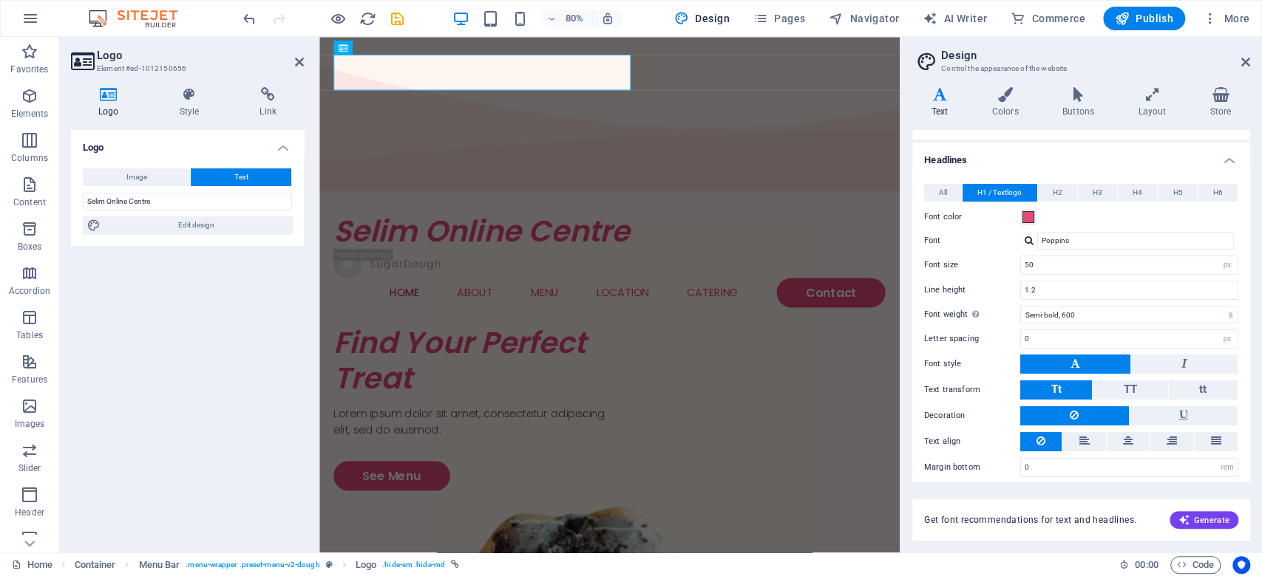
scroll to position [34, 0]
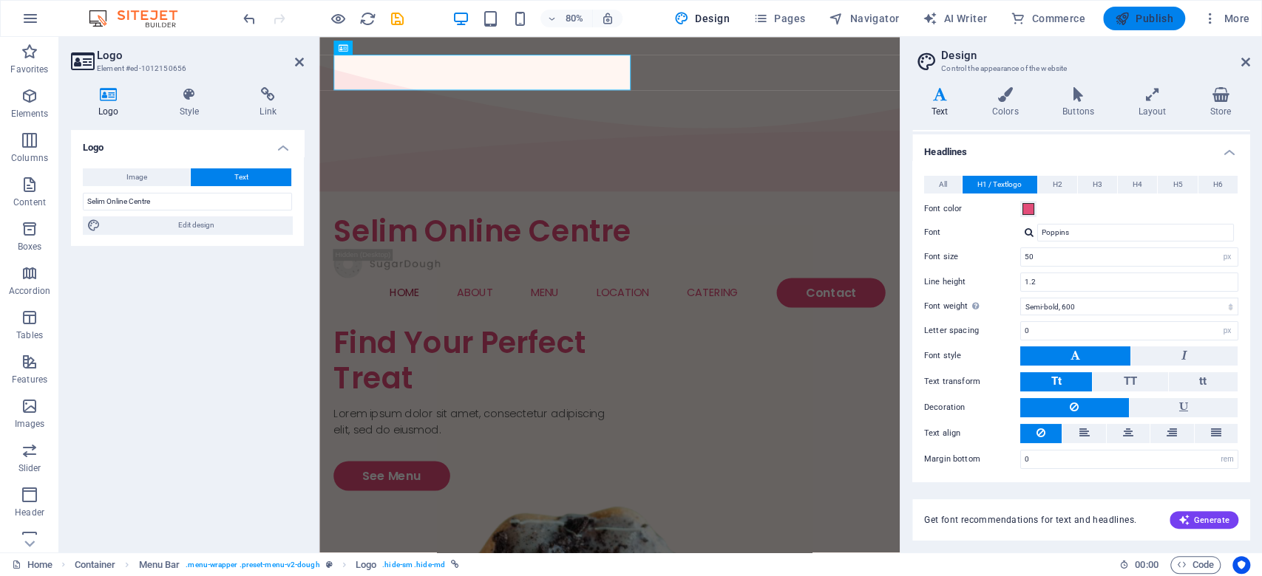
click at [945, 20] on span "Publish" at bounding box center [1143, 18] width 58 height 15
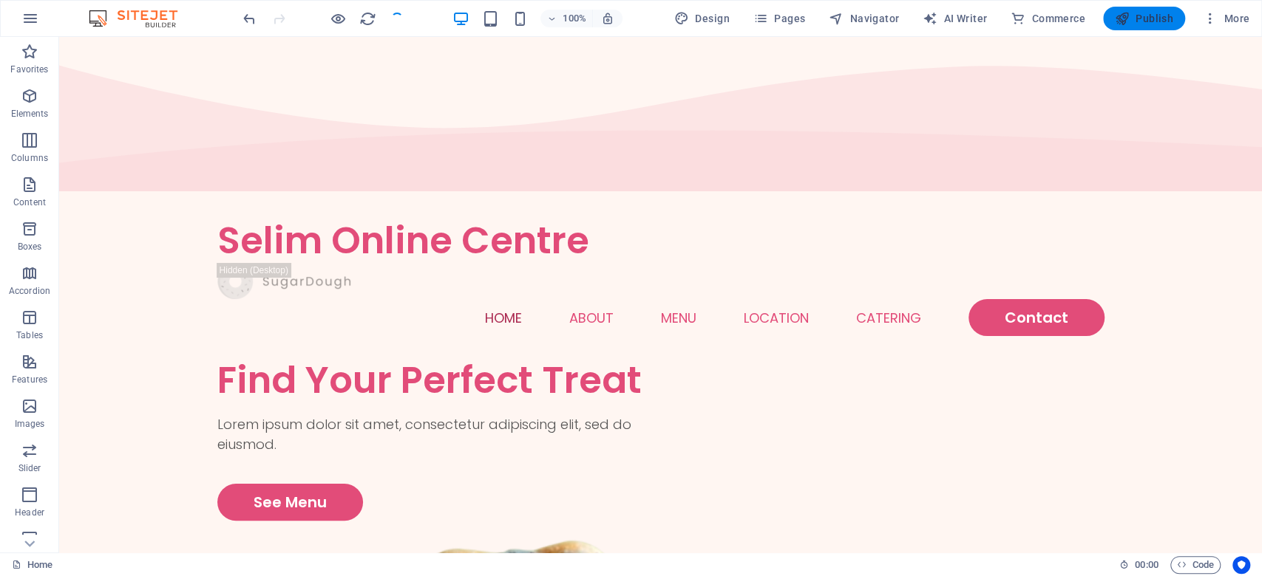
click at [945, 20] on span "Publish" at bounding box center [1143, 18] width 58 height 15
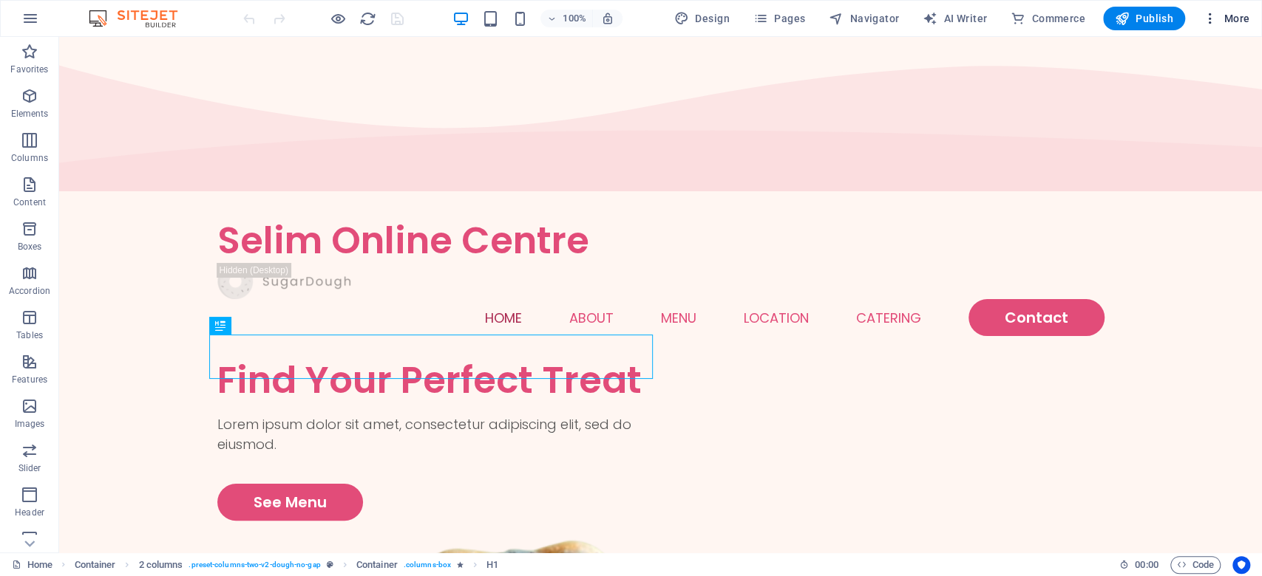
click at [1233, 16] on span "More" at bounding box center [1225, 18] width 47 height 15
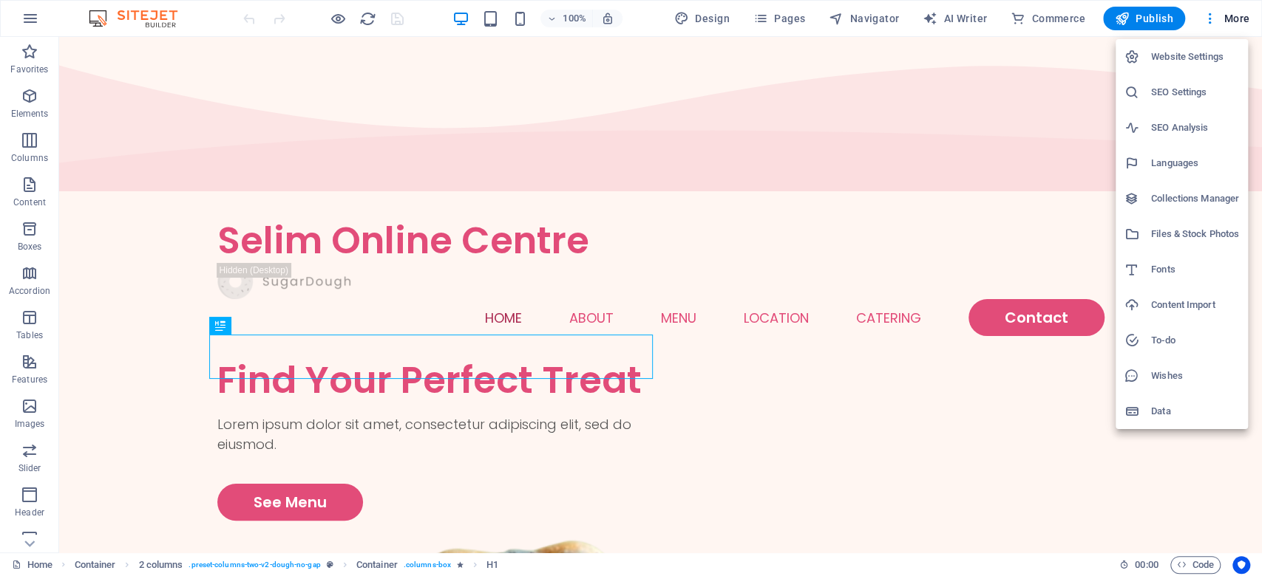
click at [876, 50] on div at bounding box center [631, 288] width 1262 height 576
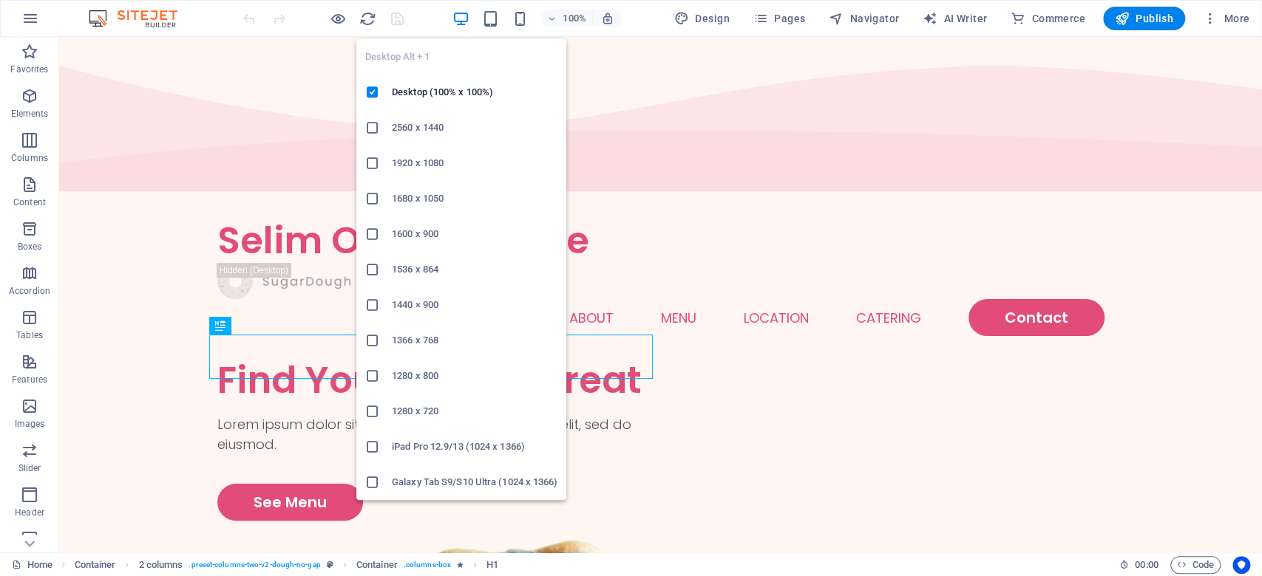
click at [460, 13] on icon "button" at bounding box center [460, 18] width 17 height 17
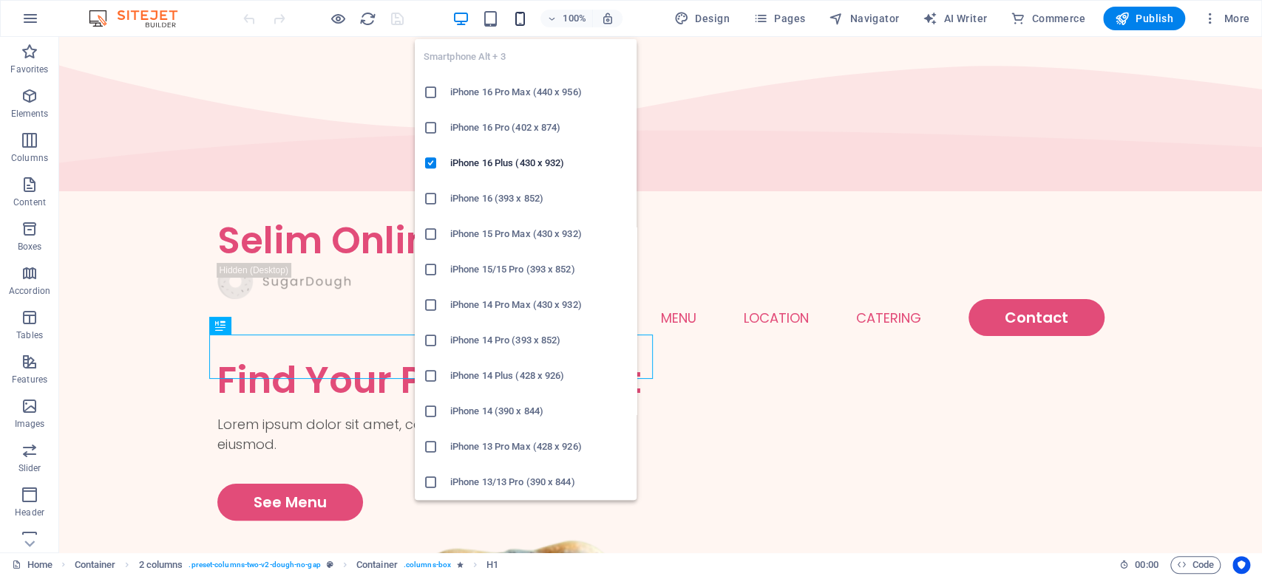
click at [522, 20] on icon "button" at bounding box center [519, 18] width 17 height 17
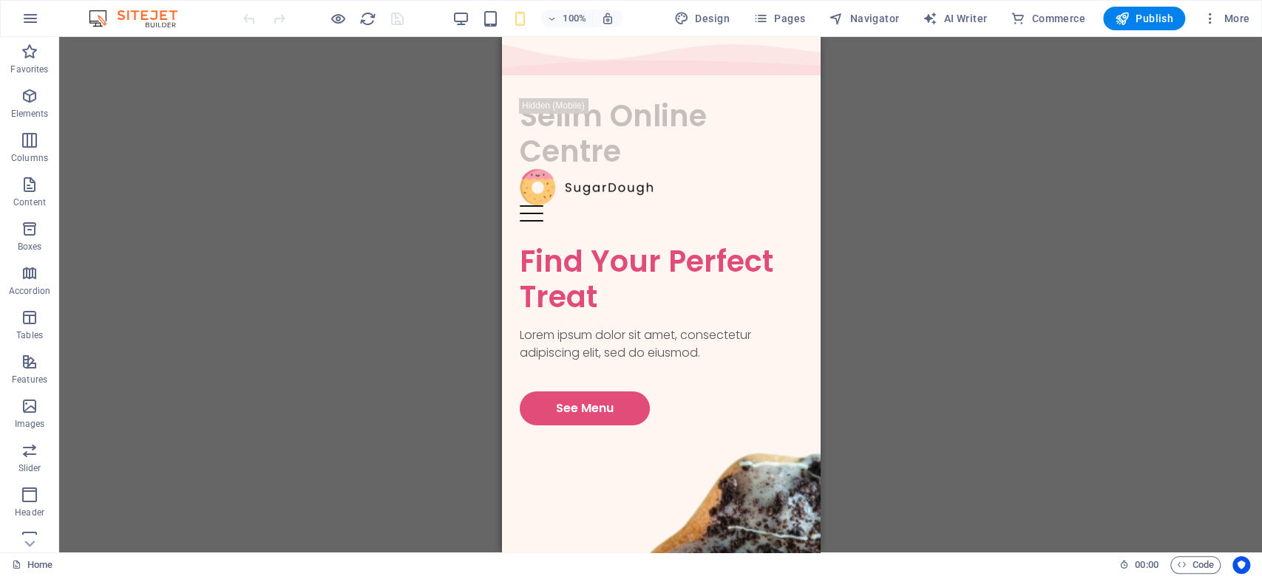
click at [1192, 297] on div "Drag here to replace the existing content. Press “Ctrl” if you want to create a…" at bounding box center [660, 295] width 1202 height 516
click at [1054, 12] on span "Commerce" at bounding box center [1047, 18] width 75 height 15
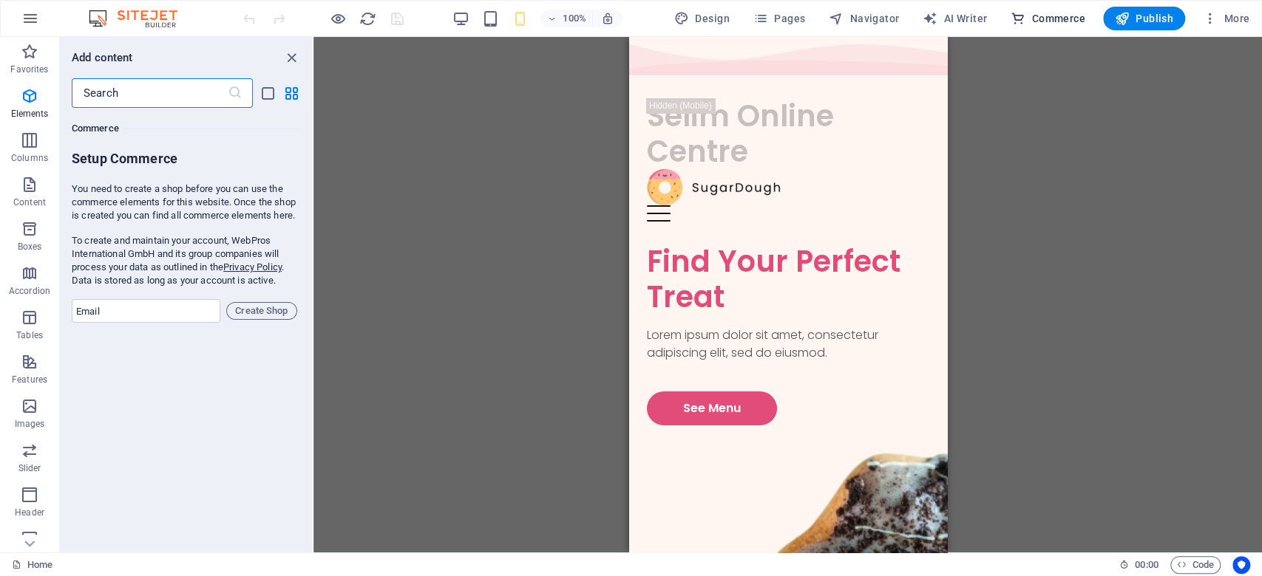
scroll to position [14242, 0]
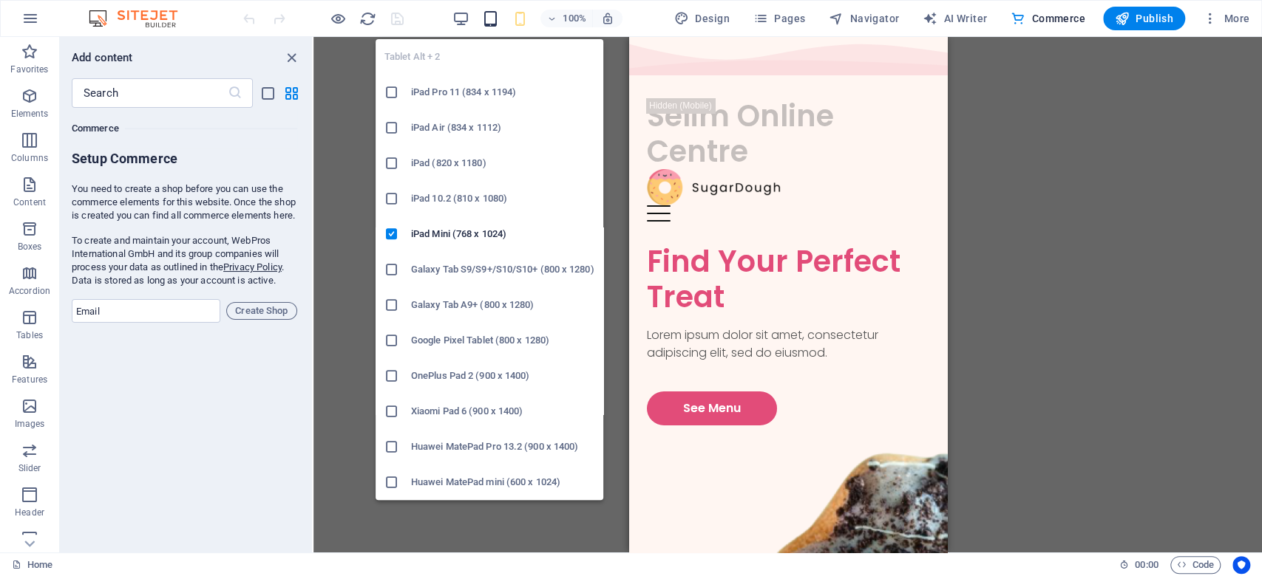
click at [497, 16] on icon "button" at bounding box center [489, 18] width 17 height 17
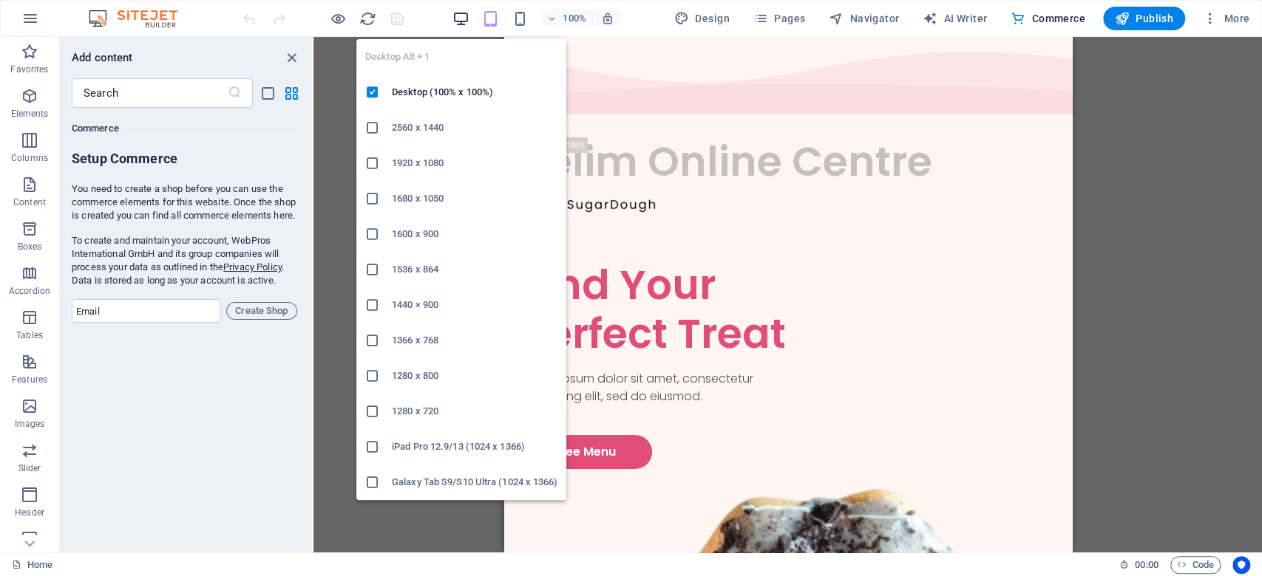
click at [464, 13] on icon "button" at bounding box center [460, 18] width 17 height 17
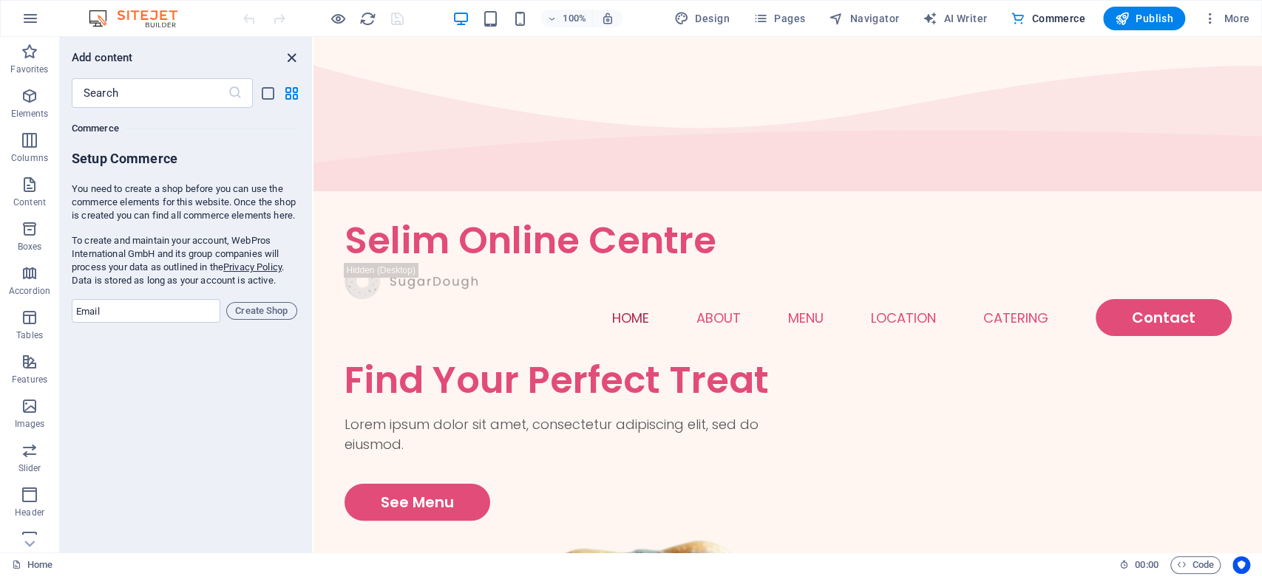
click at [294, 55] on icon "close panel" at bounding box center [291, 58] width 17 height 17
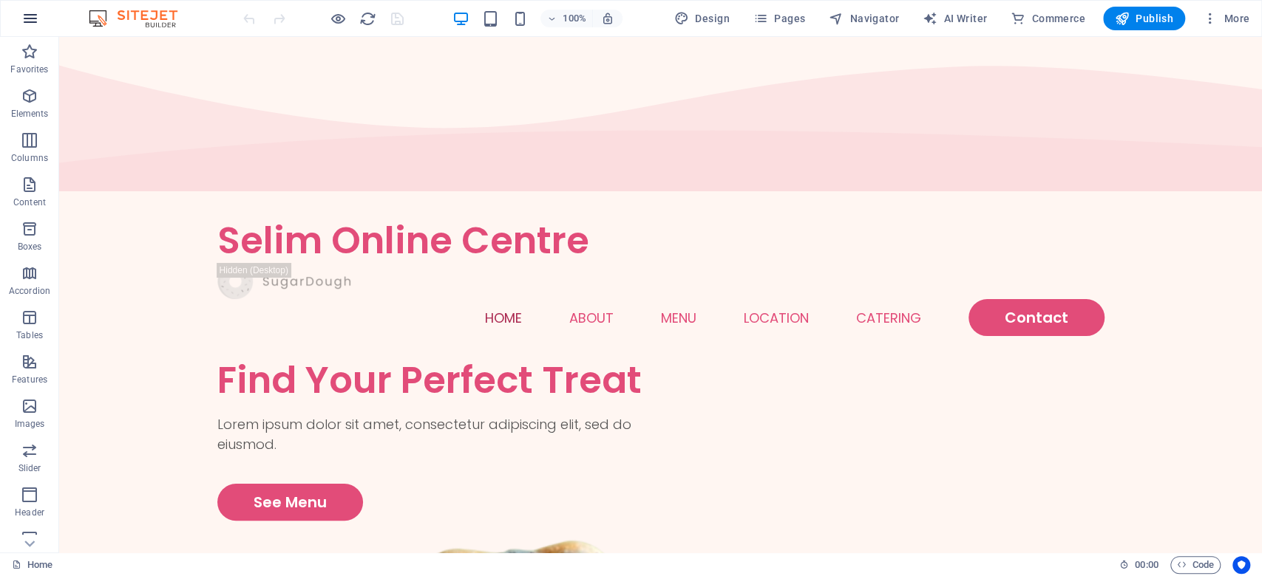
click at [35, 15] on icon "button" at bounding box center [30, 19] width 18 height 18
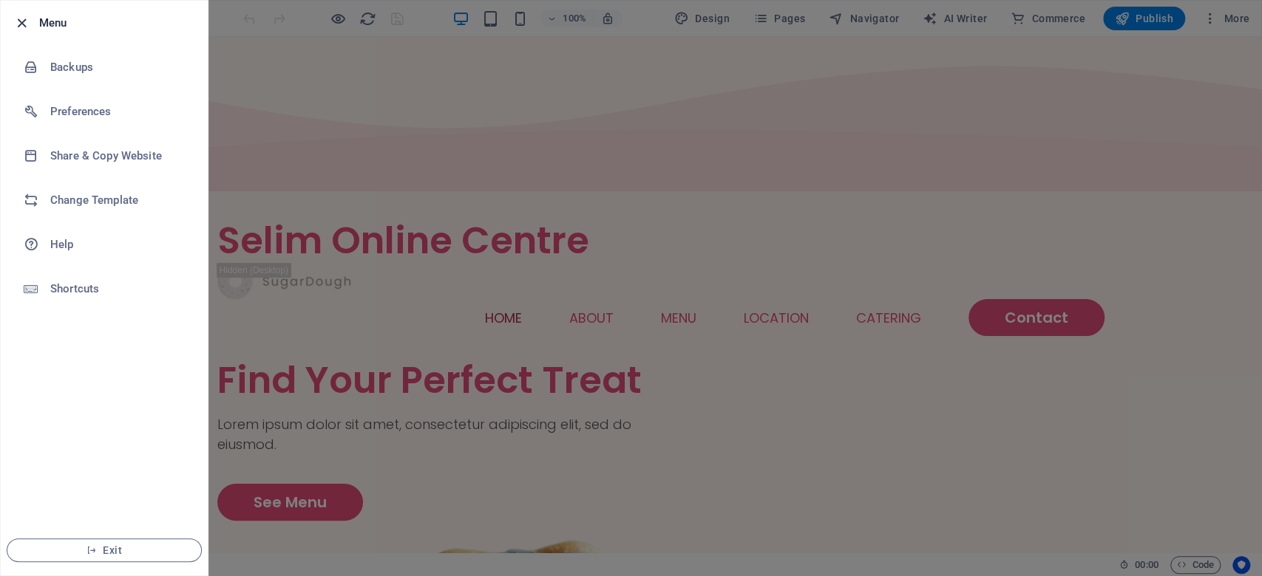
click at [20, 17] on icon "button" at bounding box center [21, 23] width 17 height 17
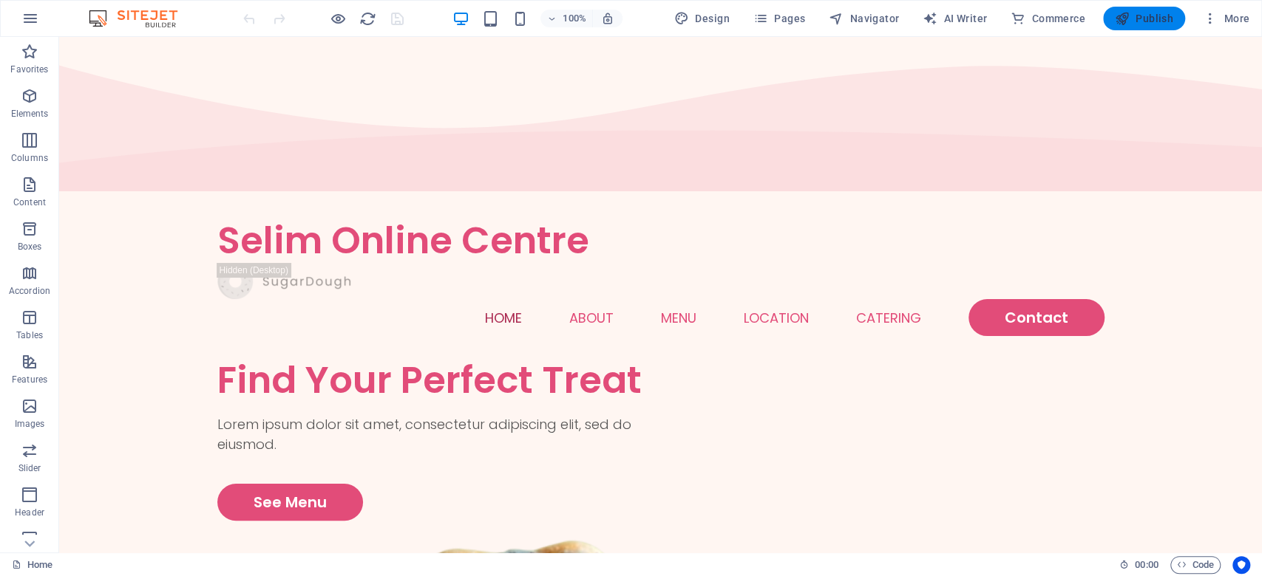
click at [1152, 11] on span "Publish" at bounding box center [1143, 18] width 58 height 15
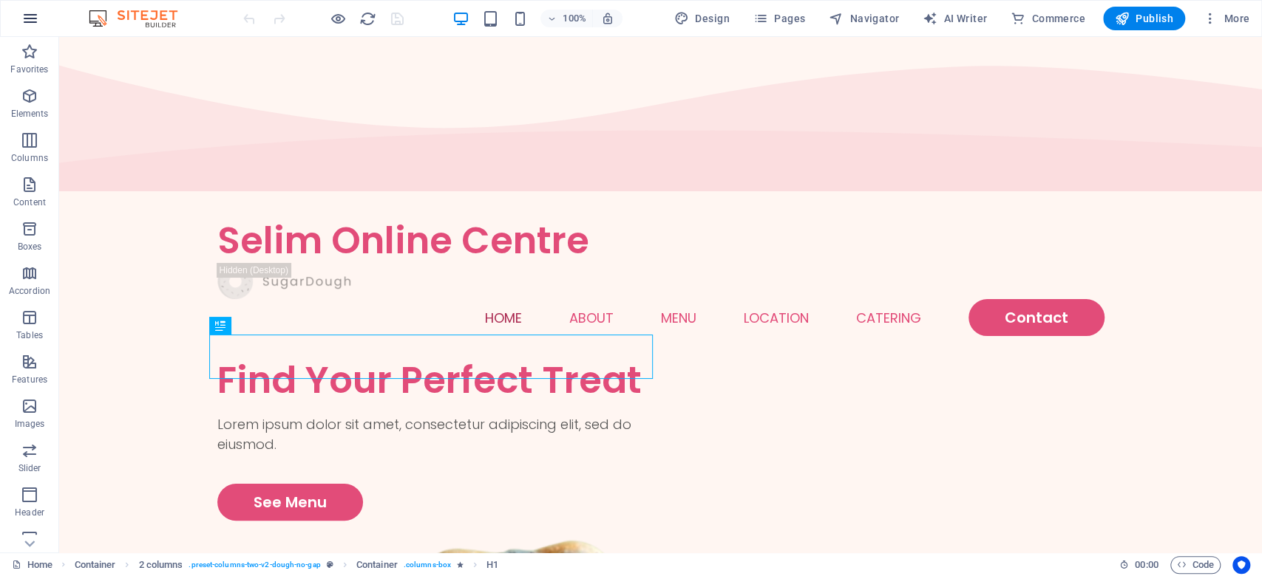
click at [33, 16] on icon "button" at bounding box center [30, 19] width 18 height 18
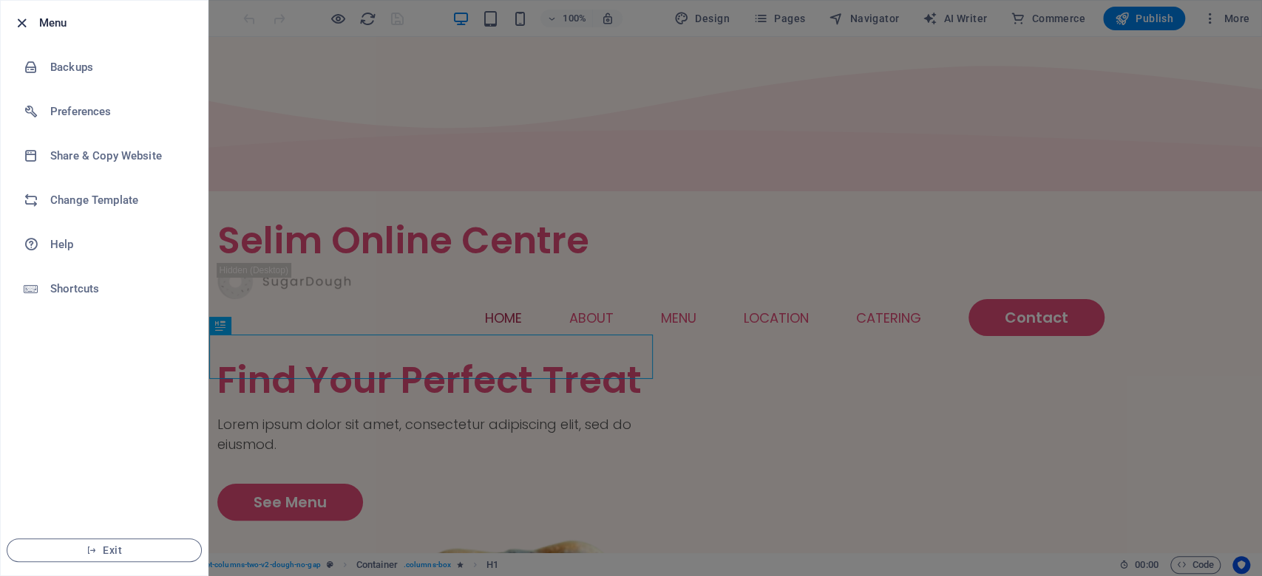
click at [19, 22] on icon "button" at bounding box center [21, 23] width 17 height 17
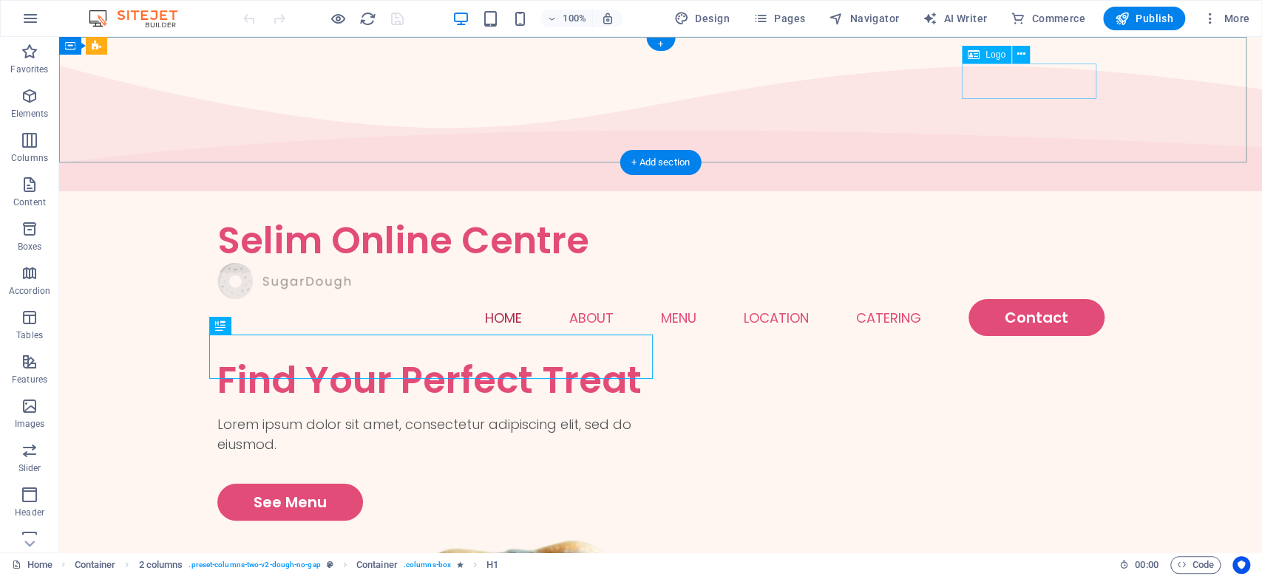
click at [1010, 263] on div at bounding box center [660, 281] width 887 height 36
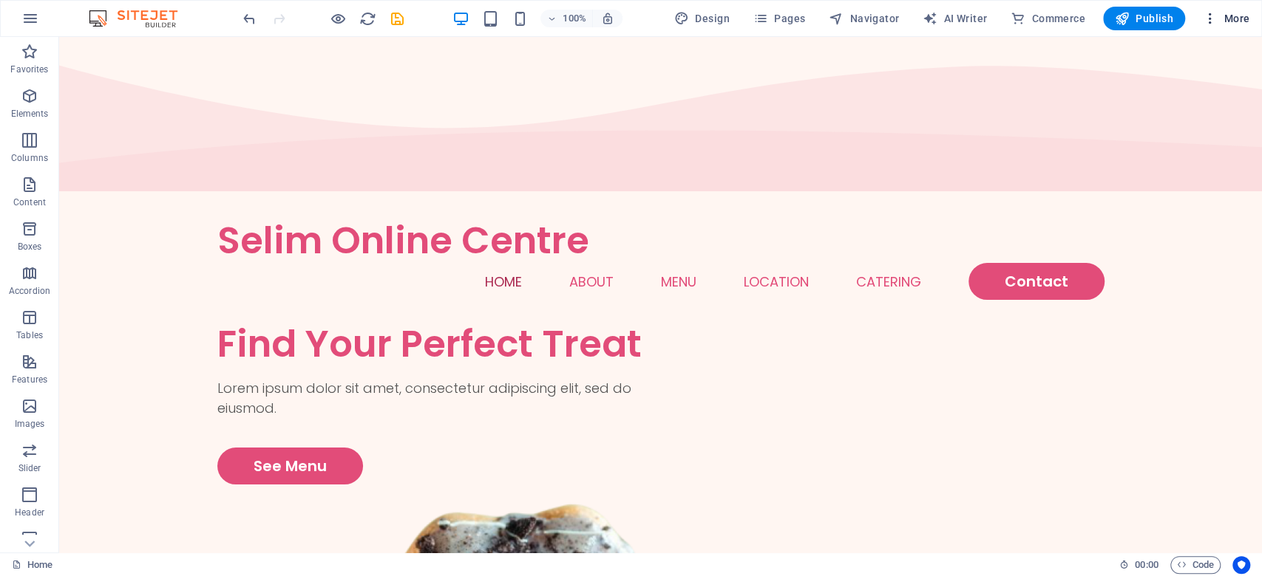
click at [1236, 12] on span "More" at bounding box center [1225, 18] width 47 height 15
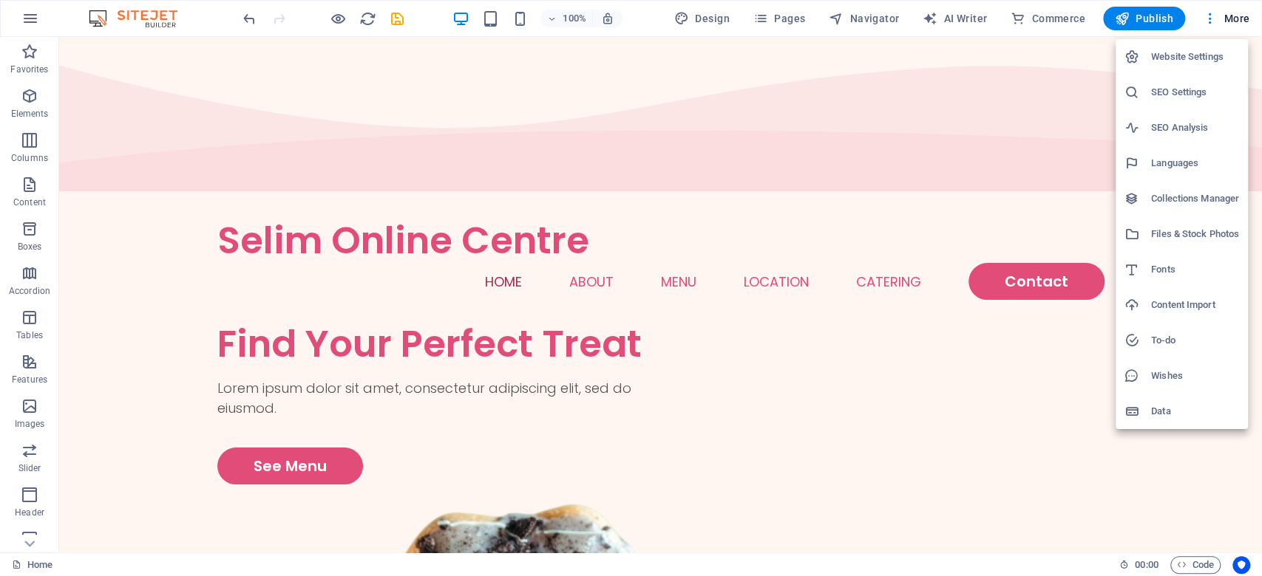
click at [1242, 6] on div at bounding box center [631, 288] width 1262 height 576
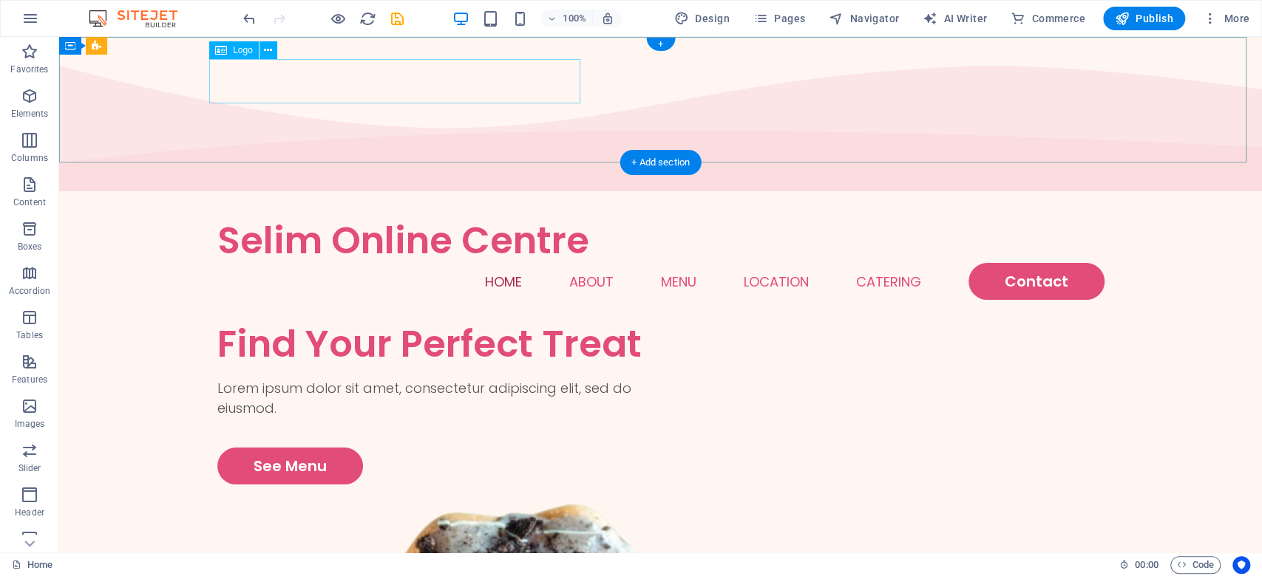
click at [477, 219] on div "Selim Online Centre" at bounding box center [660, 241] width 887 height 44
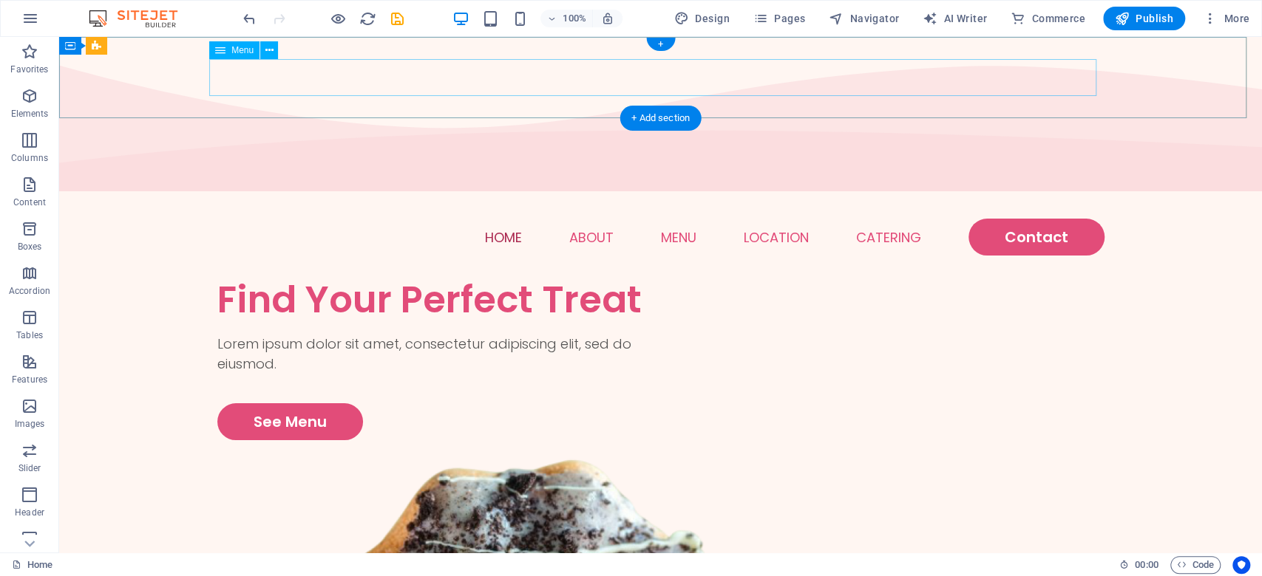
click at [409, 219] on nav "Home About Menu Location Catering Contact" at bounding box center [660, 237] width 887 height 37
drag, startPoint x: 374, startPoint y: 68, endPoint x: 272, endPoint y: 79, distance: 102.6
click at [272, 219] on nav "Home About Menu Location Catering Contact" at bounding box center [660, 237] width 887 height 37
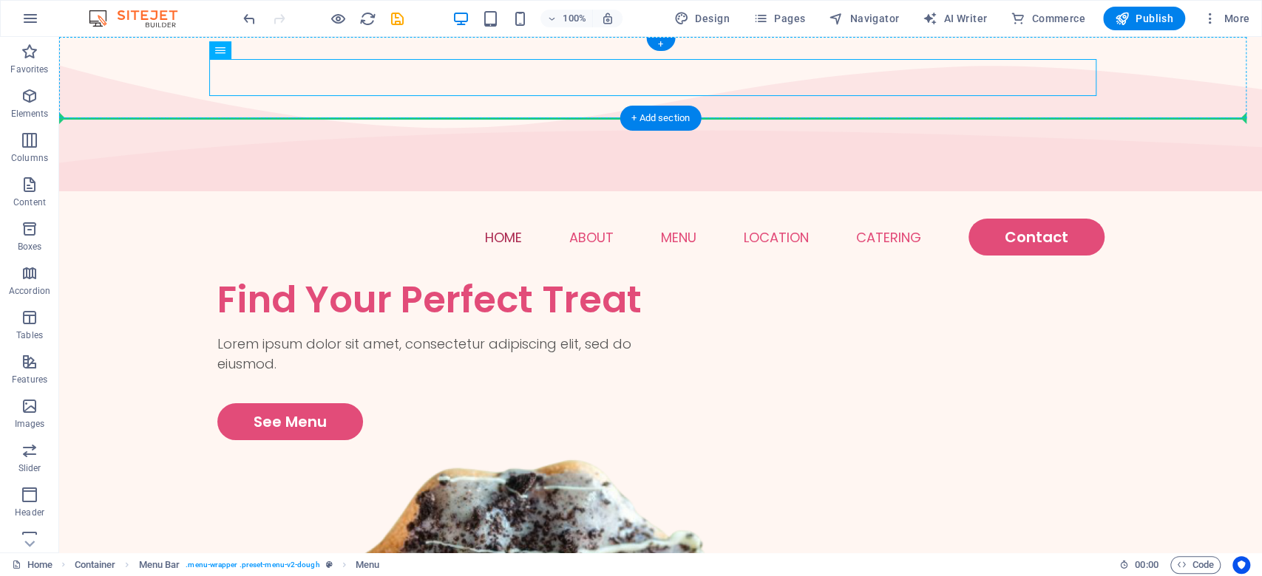
drag, startPoint x: 266, startPoint y: 80, endPoint x: 145, endPoint y: 84, distance: 121.3
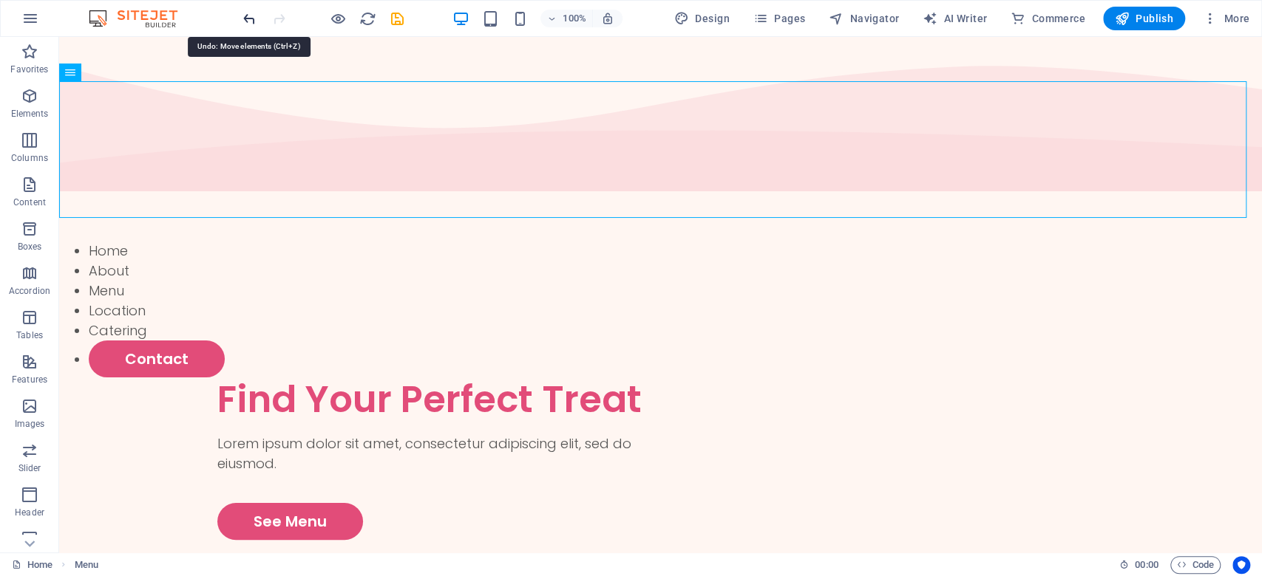
click at [249, 16] on icon "undo" at bounding box center [249, 18] width 17 height 17
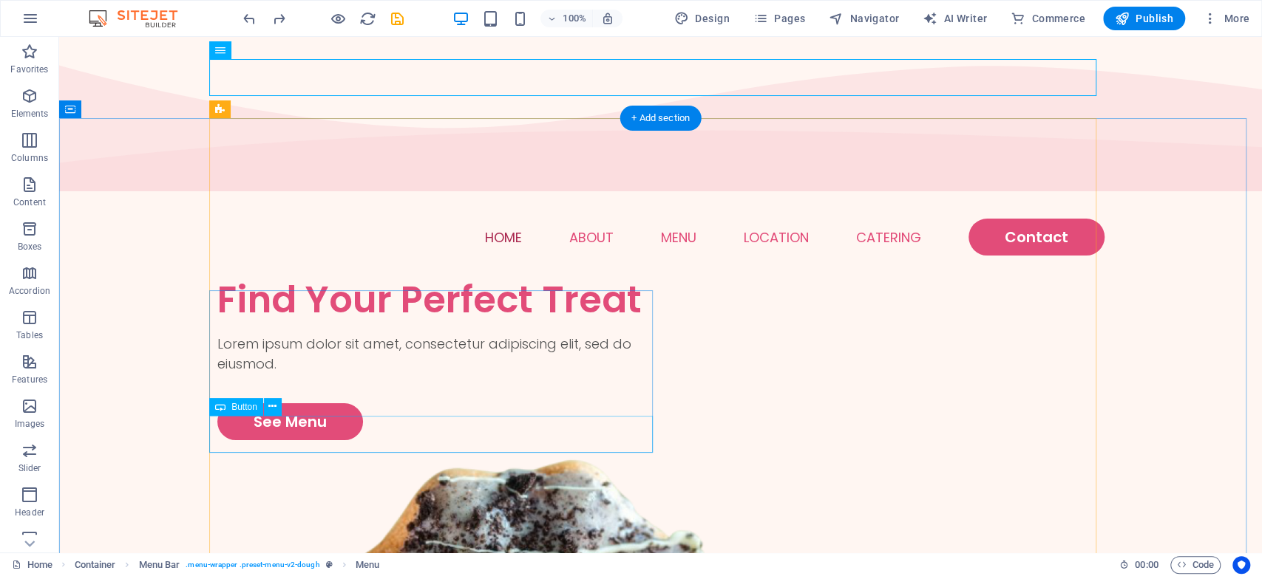
click at [273, 437] on div "See Menu" at bounding box center [438, 422] width 443 height 37
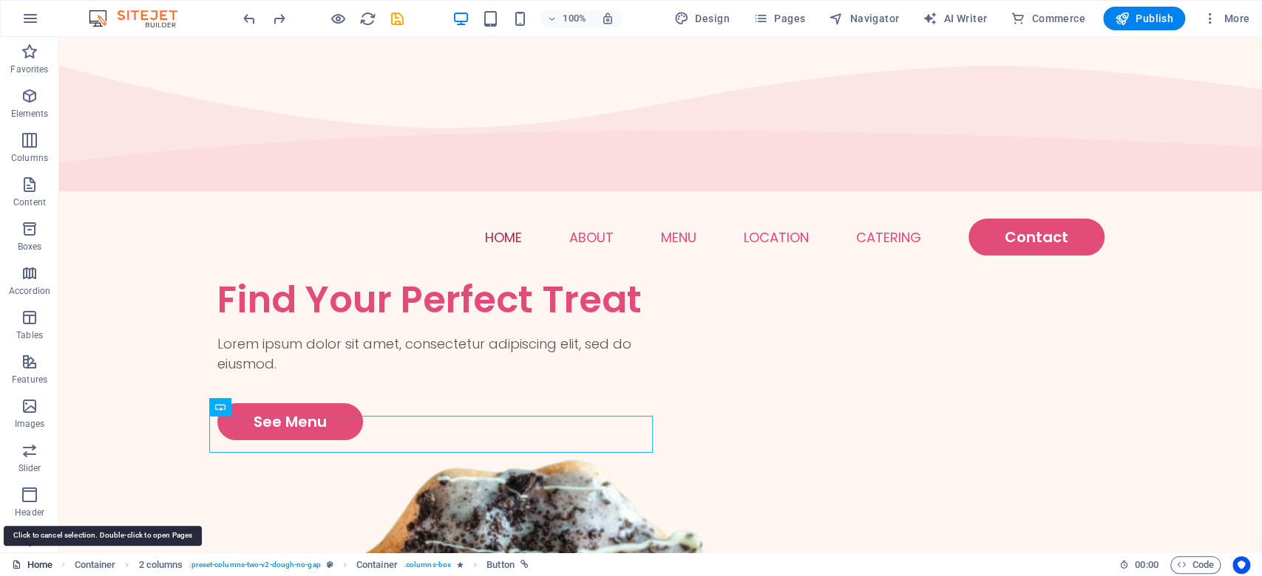
click at [35, 562] on link "Home" at bounding box center [32, 566] width 41 height 18
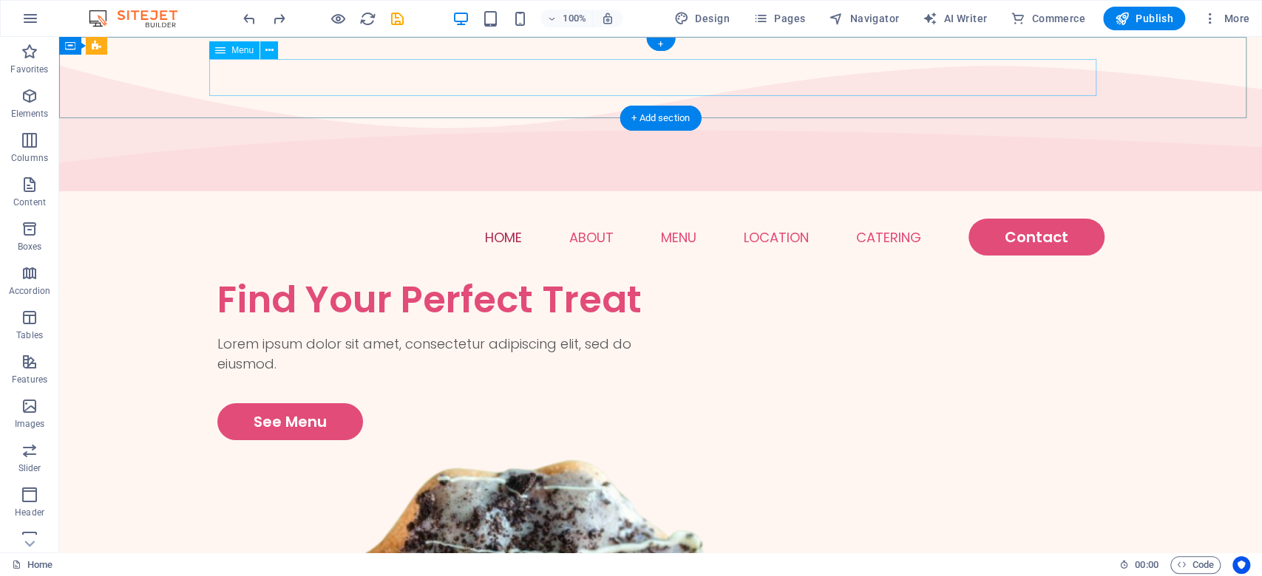
click at [504, 219] on nav "Home About Menu Location Catering Contact" at bounding box center [660, 237] width 887 height 37
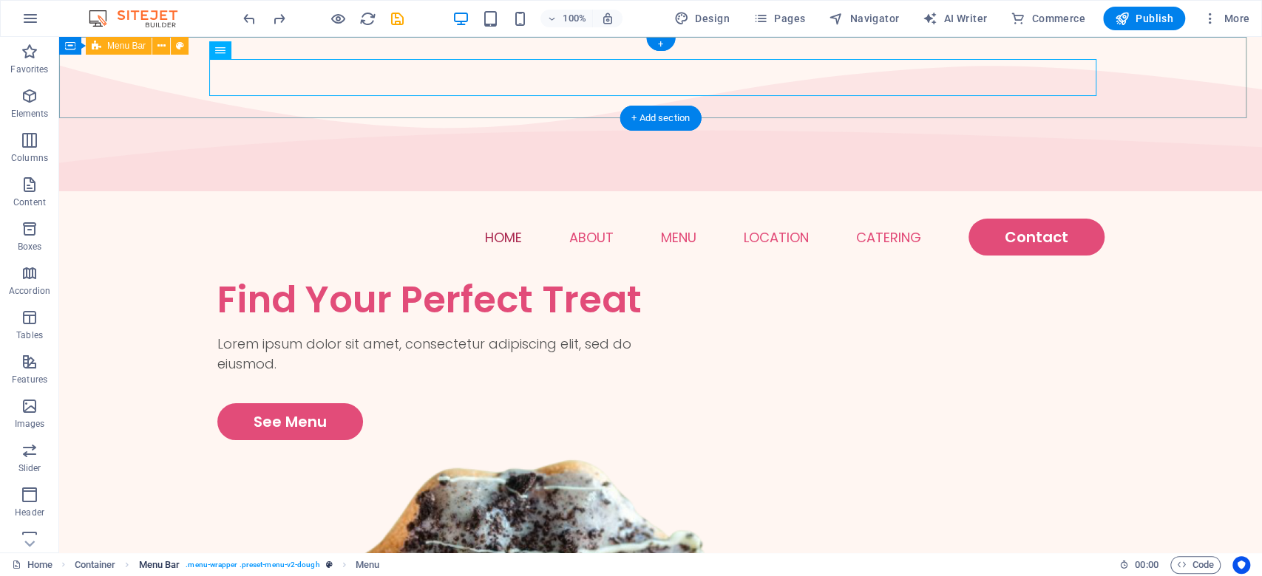
click at [242, 566] on span ". menu-wrapper .preset-menu-v2-dough" at bounding box center [253, 566] width 134 height 18
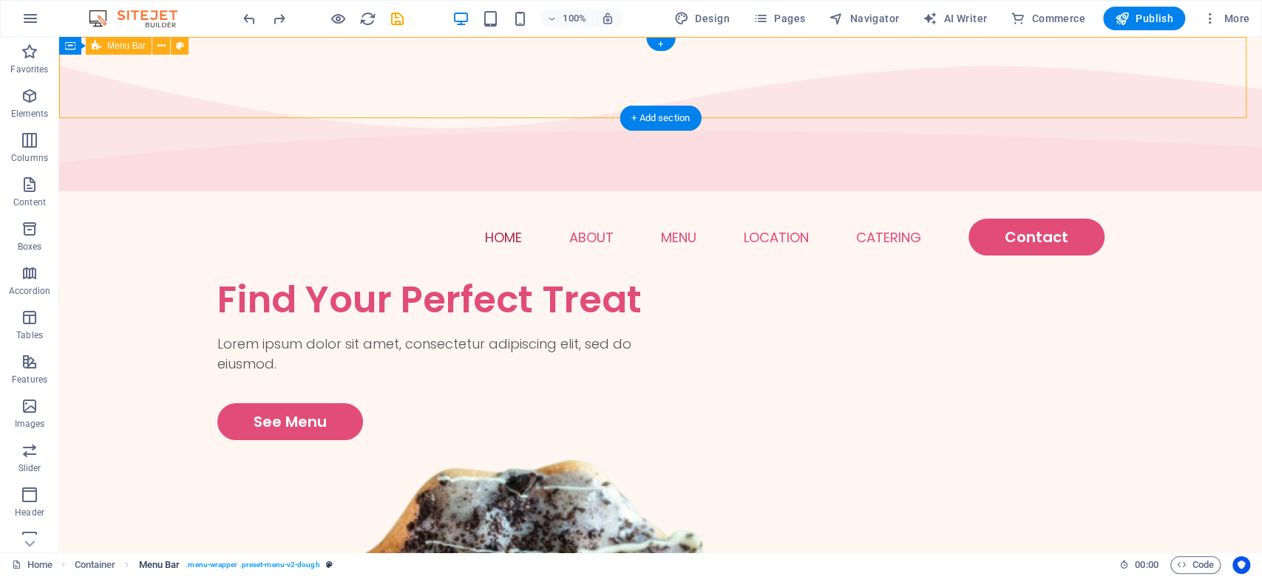
click at [242, 565] on span ". menu-wrapper .preset-menu-v2-dough" at bounding box center [253, 566] width 134 height 18
click at [494, 219] on nav "Home About Menu Location Catering Contact" at bounding box center [660, 237] width 887 height 37
select select
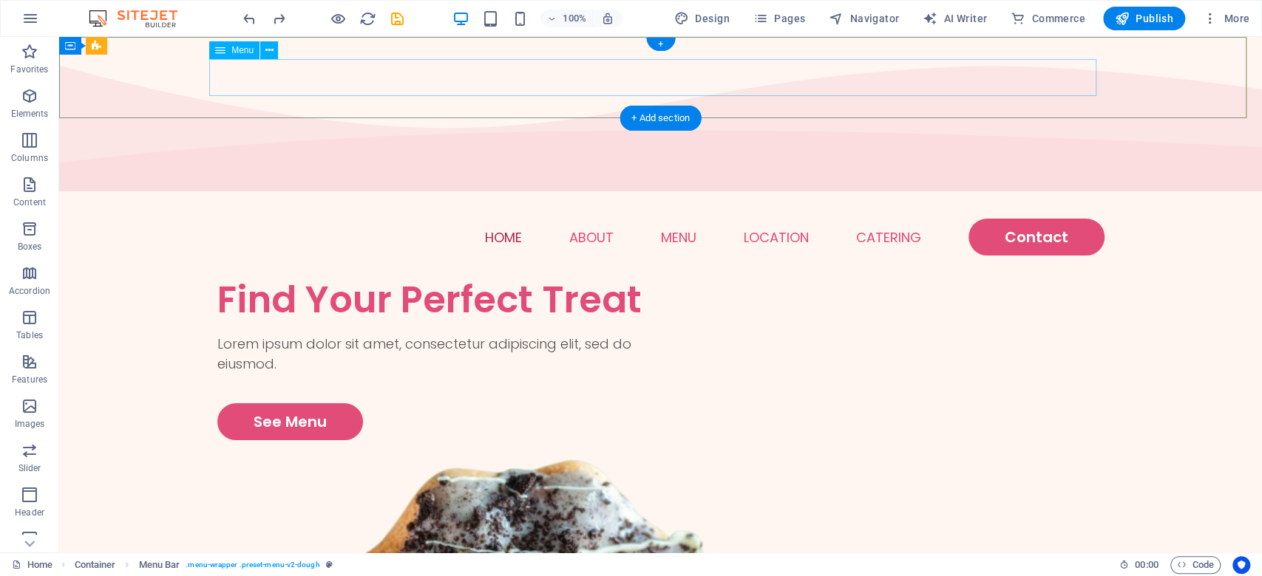
select select "1"
select select
select select "2"
select select
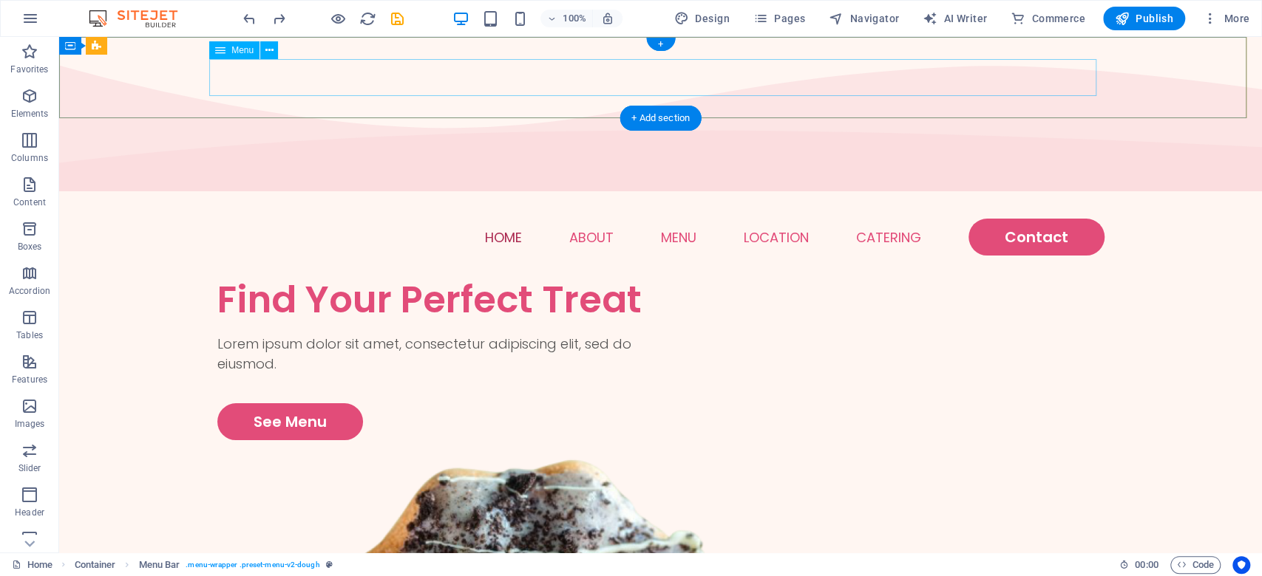
select select "default"
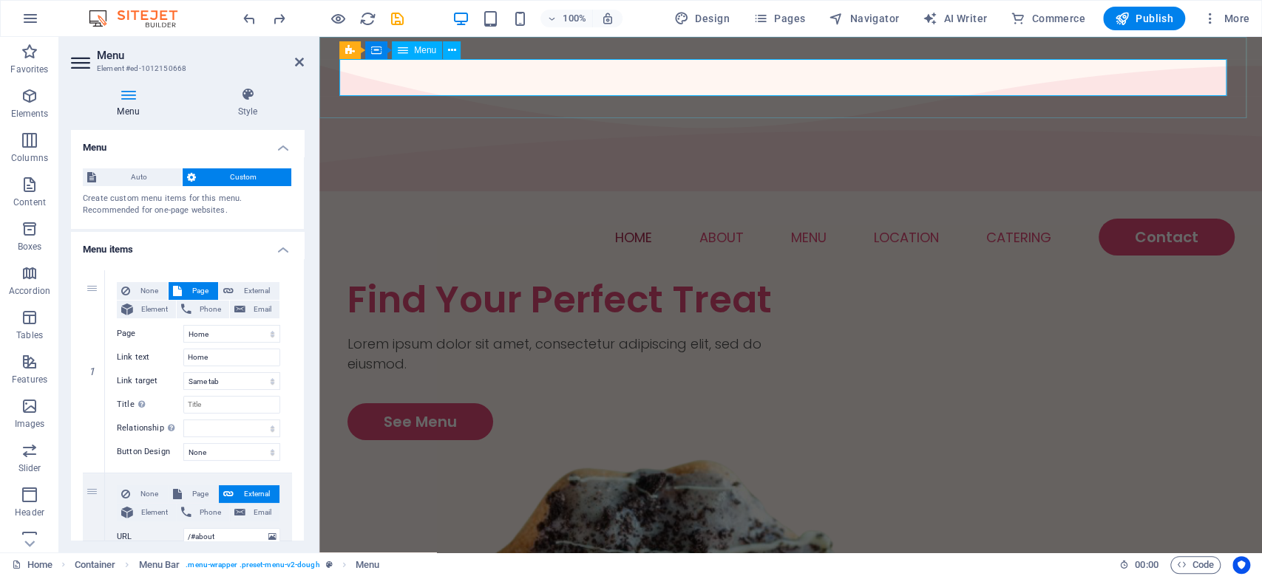
click at [620, 219] on nav "Home About Menu Location Catering Contact" at bounding box center [790, 237] width 887 height 37
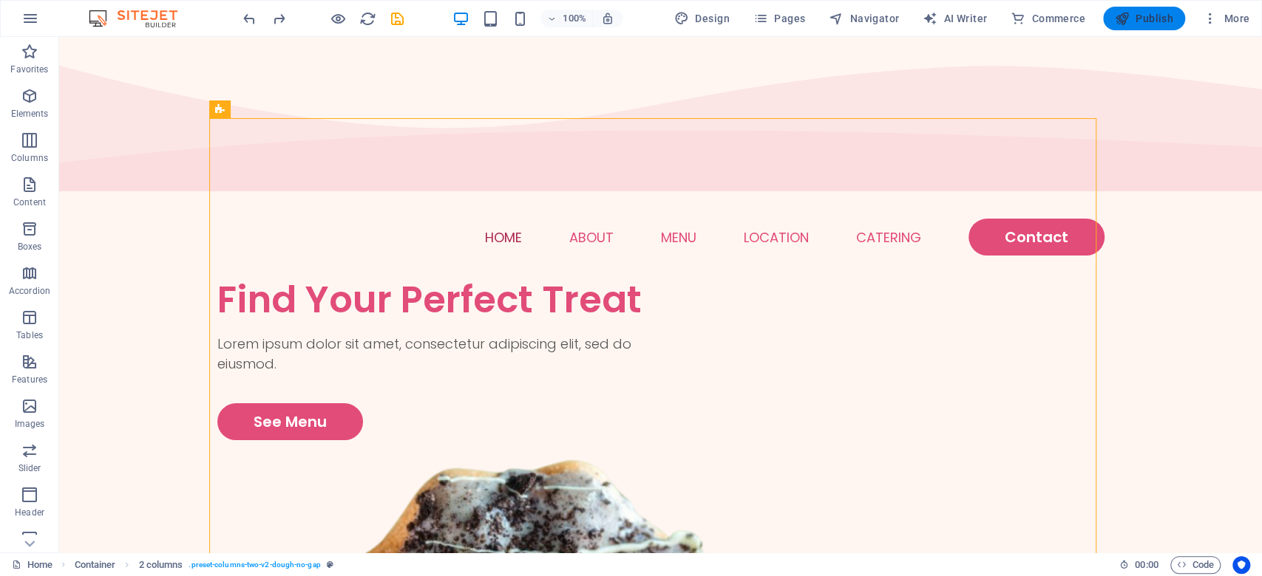
click at [1170, 16] on span "Publish" at bounding box center [1143, 18] width 58 height 15
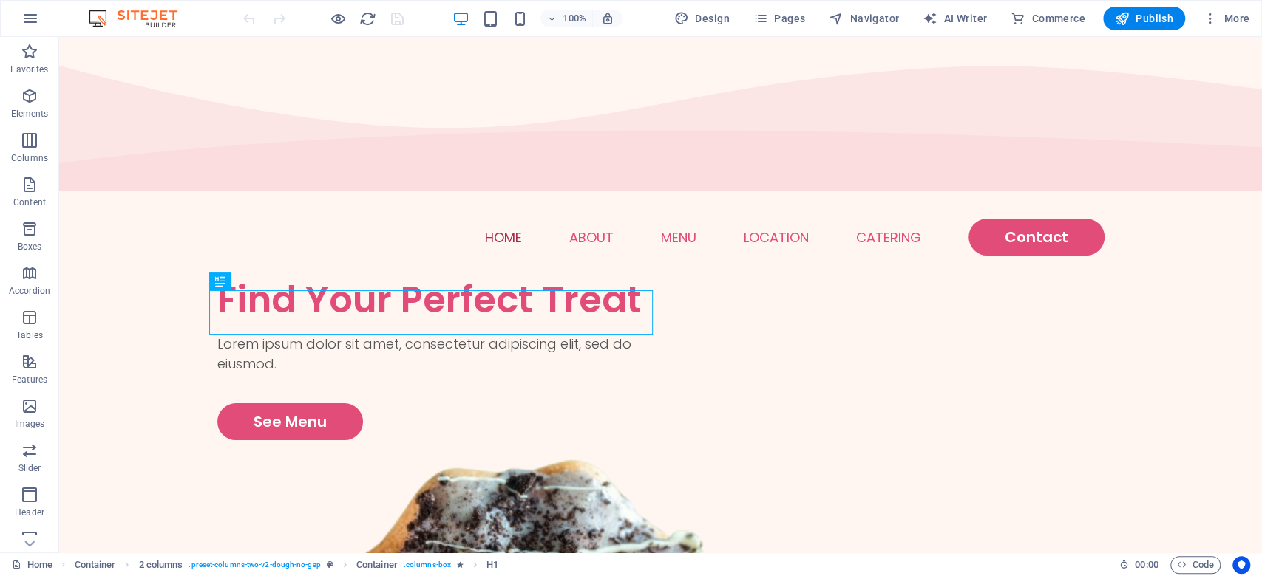
click at [154, 10] on img at bounding box center [140, 19] width 111 height 18
click at [102, 16] on img at bounding box center [140, 19] width 111 height 18
click at [27, 16] on icon "button" at bounding box center [30, 19] width 18 height 18
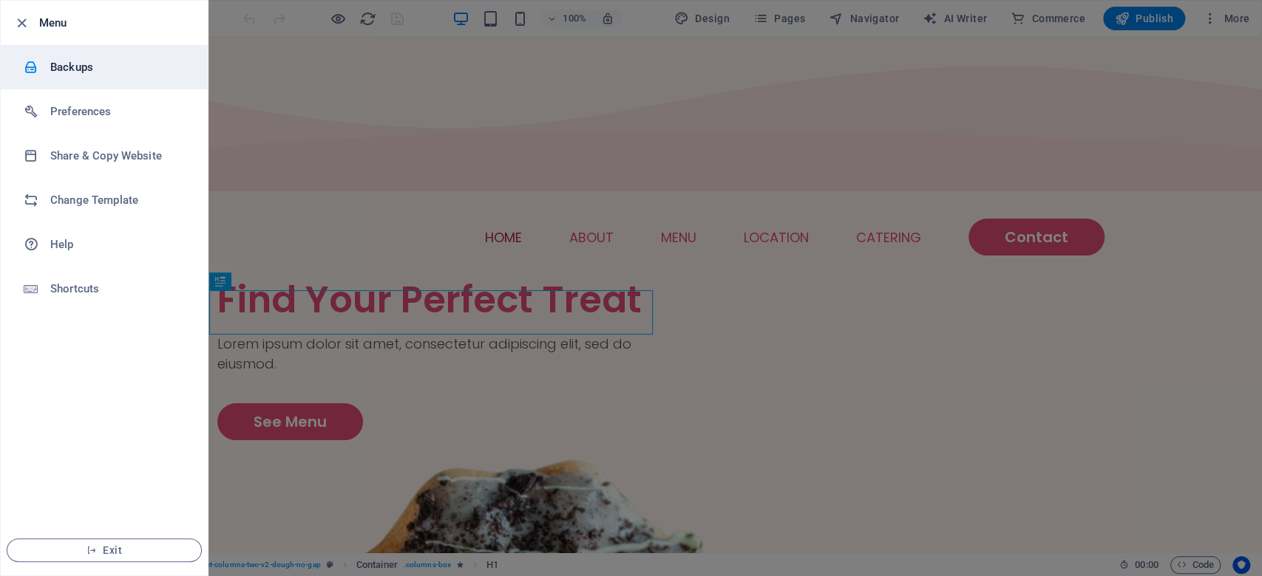
click at [81, 65] on h6 "Backups" at bounding box center [118, 67] width 137 height 18
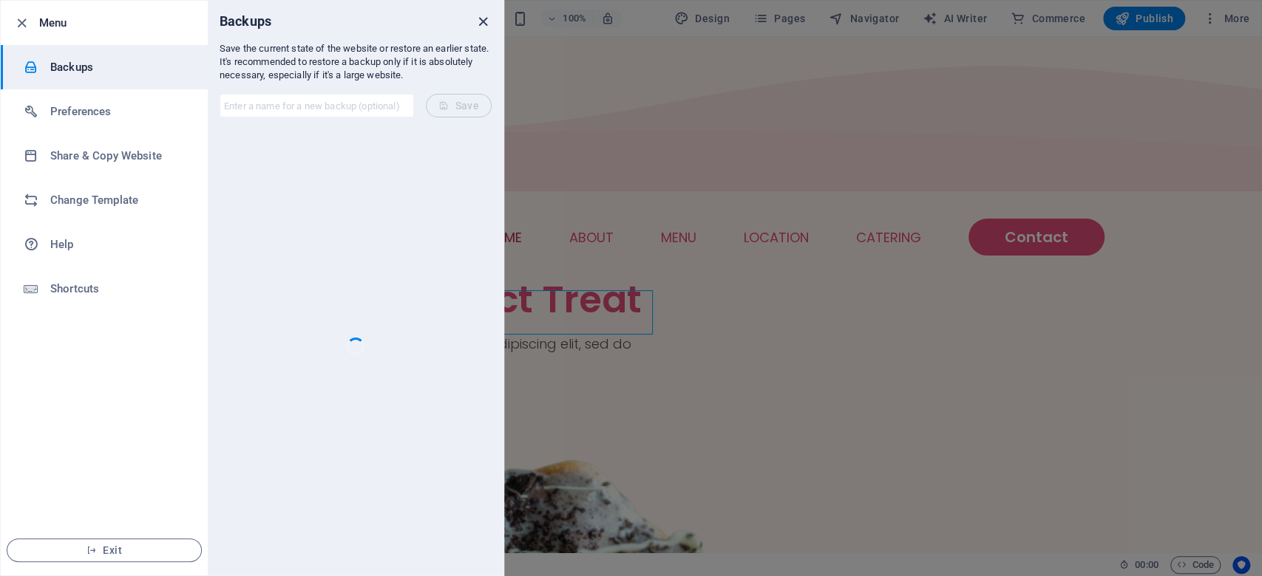
click at [486, 18] on icon "close" at bounding box center [482, 21] width 17 height 17
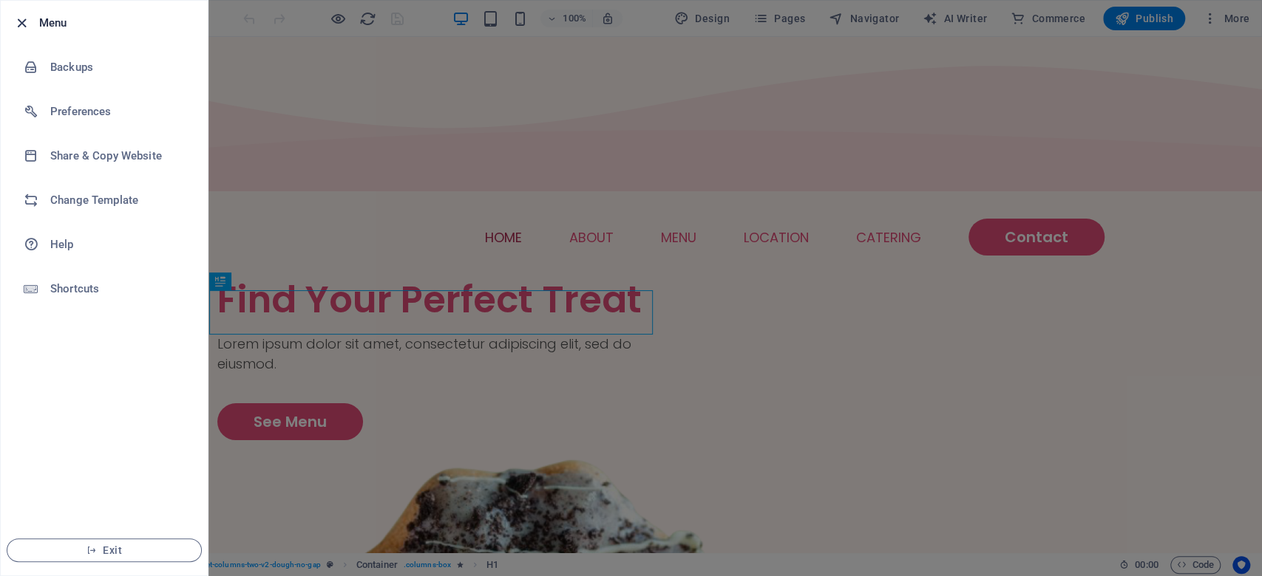
click at [29, 21] on icon "button" at bounding box center [21, 23] width 17 height 17
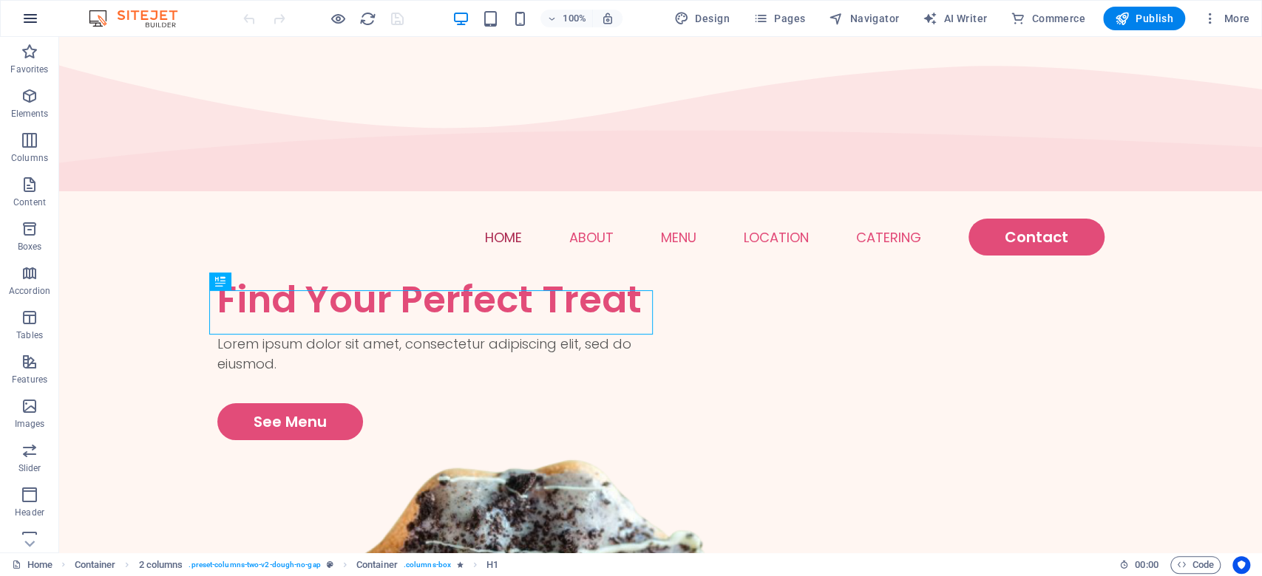
click at [35, 20] on icon "button" at bounding box center [30, 19] width 18 height 18
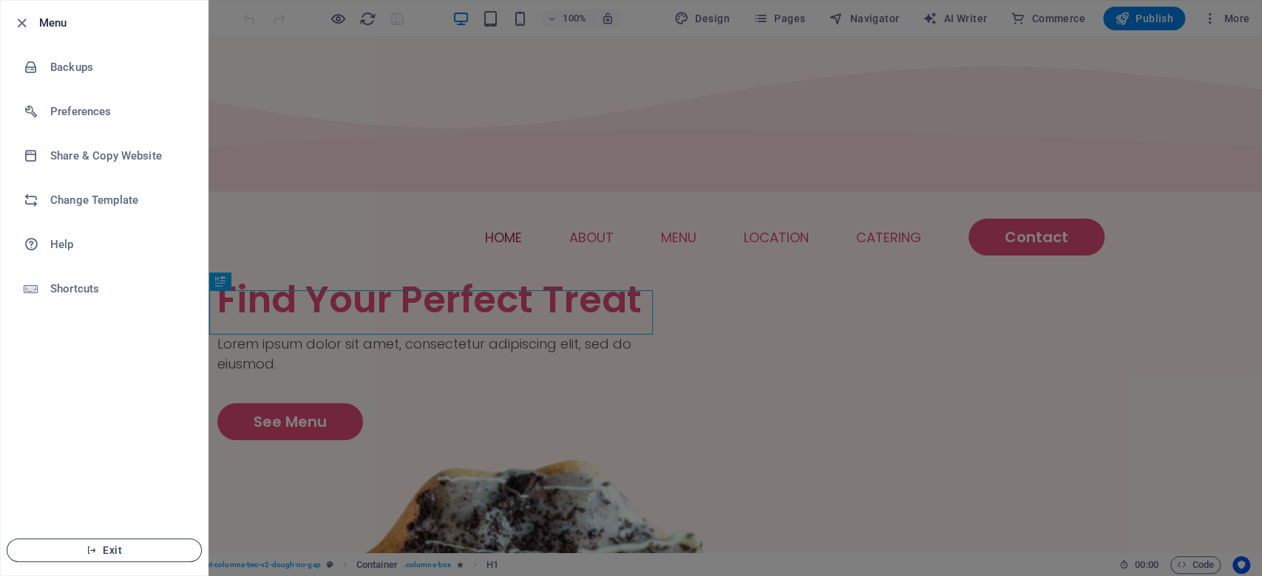
click at [137, 547] on span "Exit" at bounding box center [104, 551] width 170 height 12
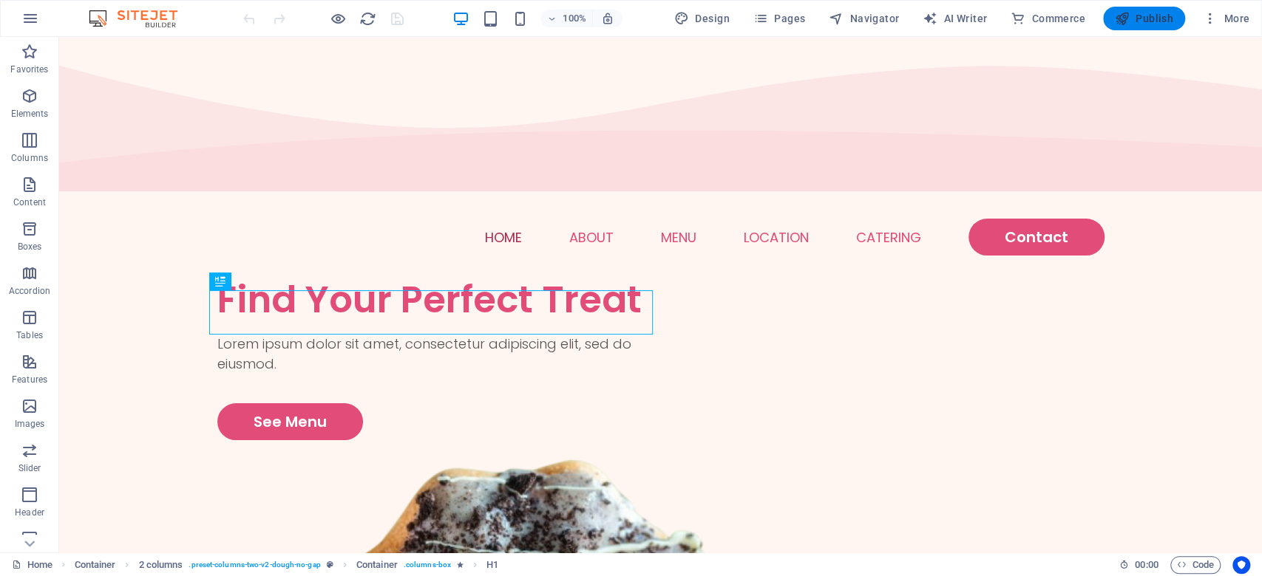
click at [1128, 9] on button "Publish" at bounding box center [1144, 19] width 82 height 24
click at [27, 9] on button "button" at bounding box center [30, 18] width 35 height 35
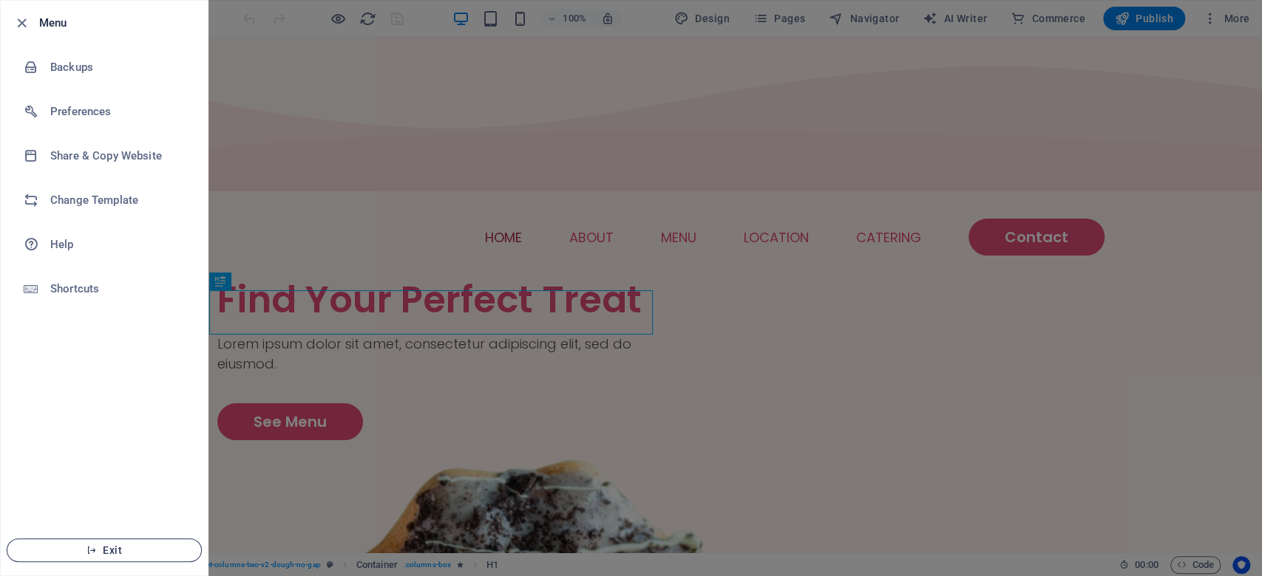
click at [103, 546] on span "Exit" at bounding box center [104, 551] width 170 height 12
